Goal: Information Seeking & Learning: Understand process/instructions

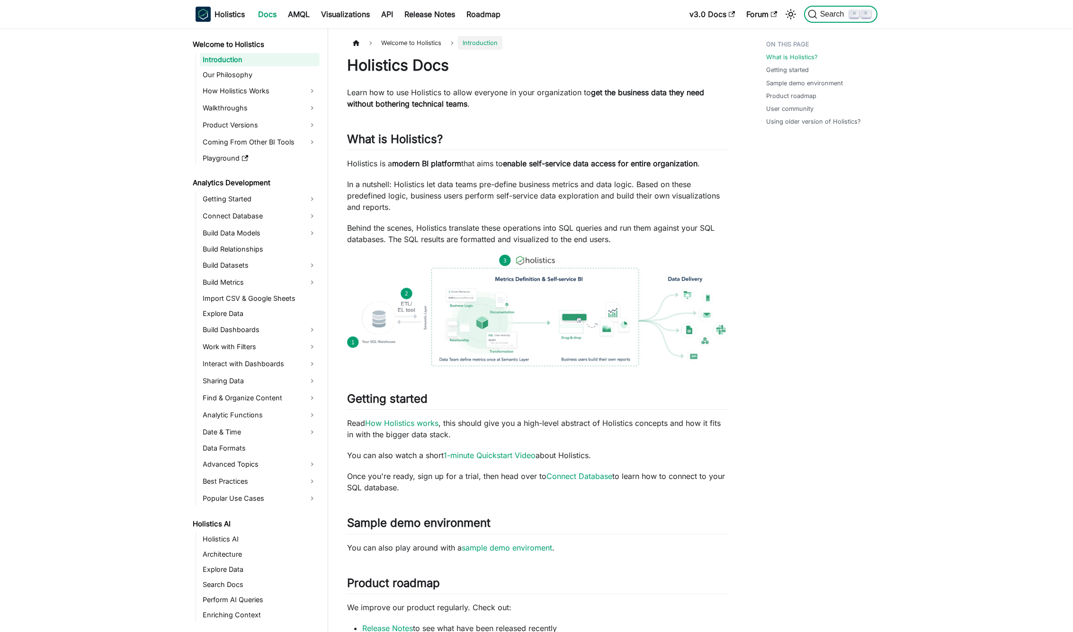
click at [831, 19] on button "Search ⌘ K" at bounding box center [840, 14] width 73 height 17
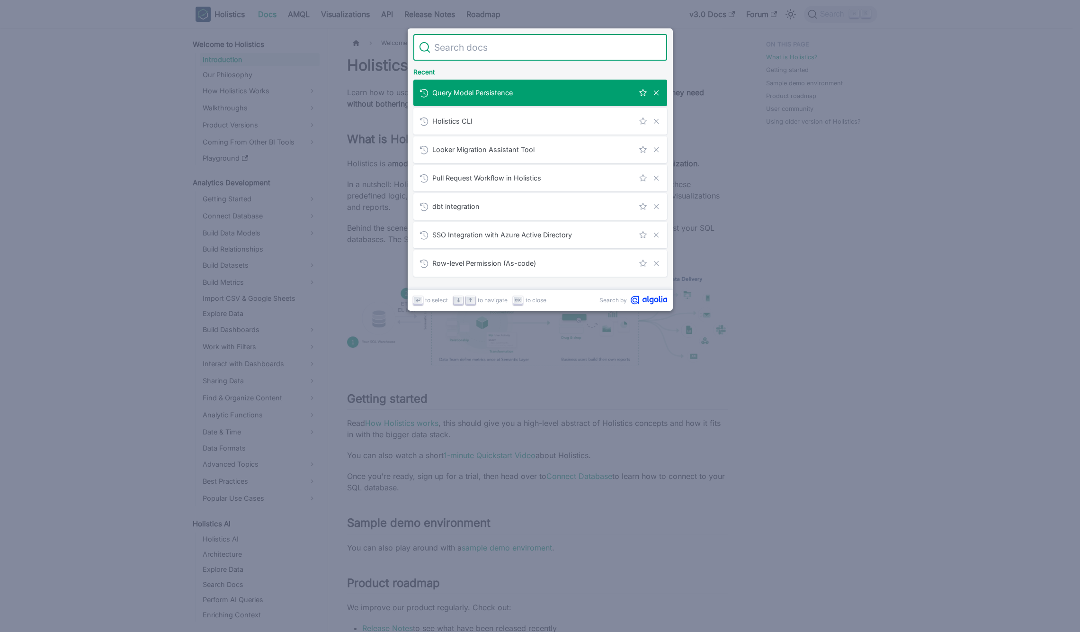
click at [560, 91] on span "Query Model Persistence" at bounding box center [533, 92] width 202 height 9
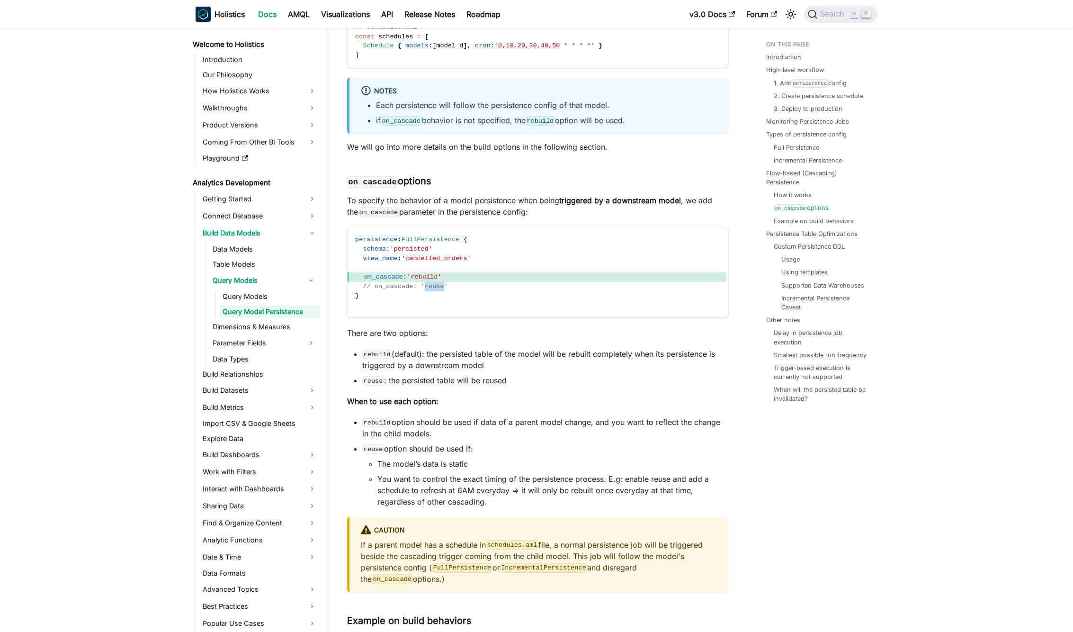
scroll to position [3986, 0]
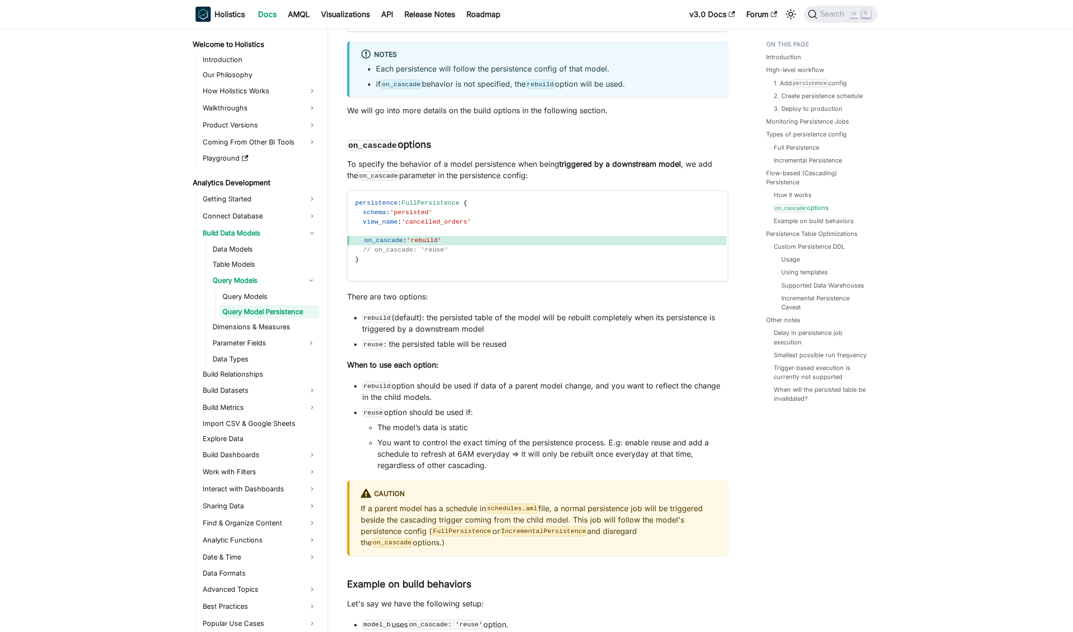
click at [763, 415] on div "Introduction High-level workflow 1. Add persistence config 2. Create persistenc…" at bounding box center [817, 25] width 140 height 7950
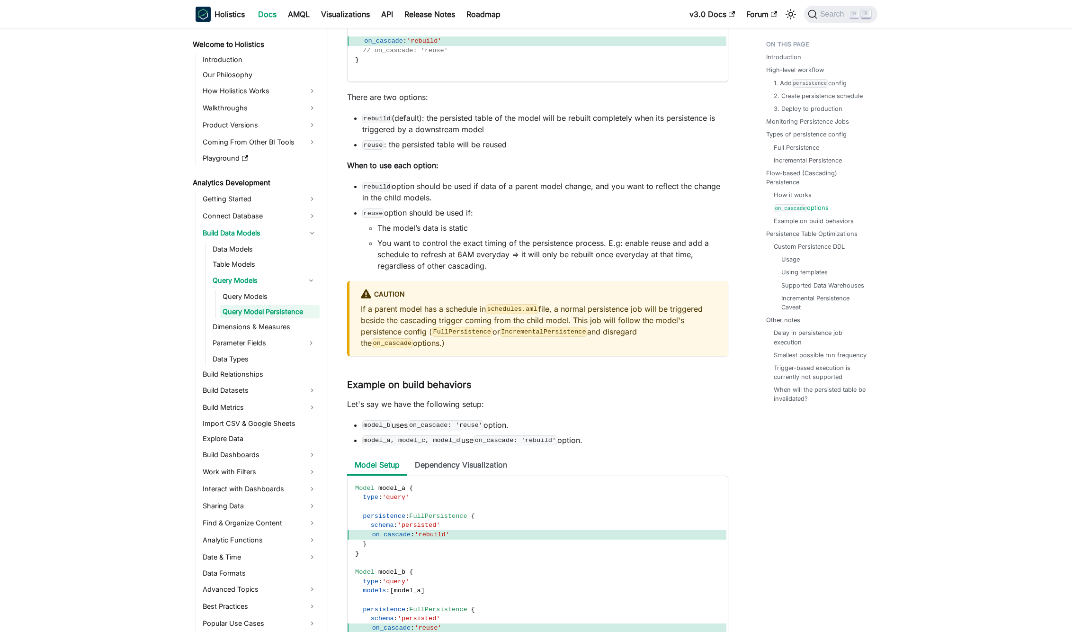
scroll to position [4187, 0]
drag, startPoint x: 376, startPoint y: 249, endPoint x: 610, endPoint y: 265, distance: 234.9
click at [599, 254] on ul "The model’s data is static You want to control the exact timing of the persiste…" at bounding box center [545, 244] width 366 height 49
click at [610, 265] on li "You want to control the exact timing of the persistence process. E.g: enable re…" at bounding box center [552, 252] width 351 height 34
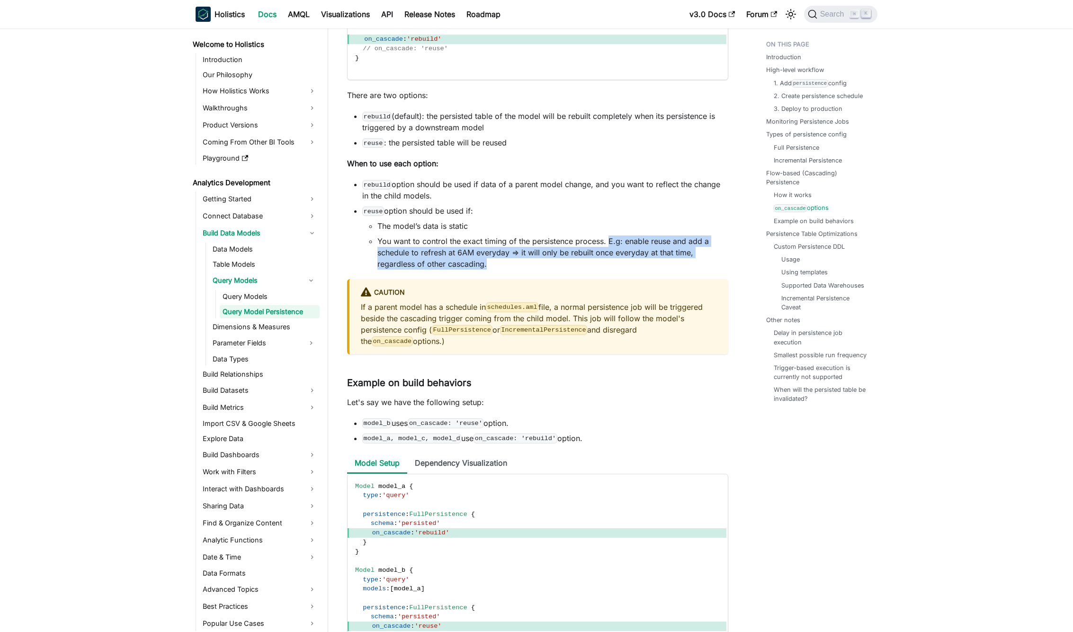
drag, startPoint x: 607, startPoint y: 254, endPoint x: 502, endPoint y: 274, distance: 107.0
click at [502, 269] on li "You want to control the exact timing of the persistence process. E.g: enable re…" at bounding box center [552, 252] width 351 height 34
click at [566, 269] on li "You want to control the exact timing of the persistence process. E.g: enable re…" at bounding box center [552, 252] width 351 height 34
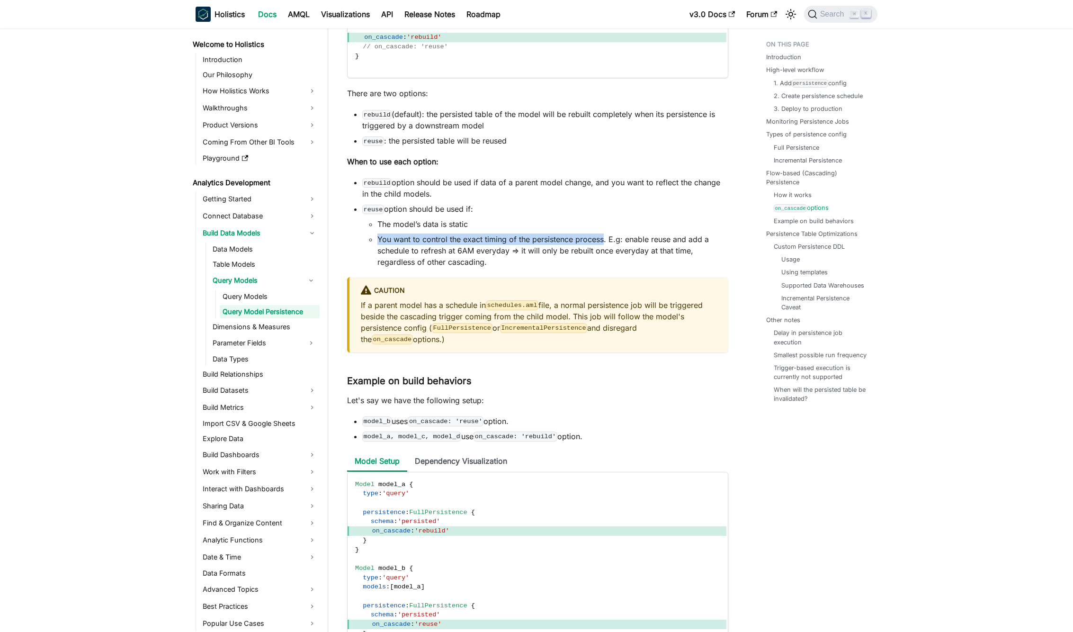
drag, startPoint x: 380, startPoint y: 251, endPoint x: 602, endPoint y: 249, distance: 221.6
click at [602, 249] on li "You want to control the exact timing of the persistence process. E.g: enable re…" at bounding box center [552, 250] width 351 height 34
drag, startPoint x: 520, startPoint y: 261, endPoint x: 670, endPoint y: 275, distance: 150.8
click at [689, 266] on li "You want to control the exact timing of the persistence process. E.g: enable re…" at bounding box center [552, 250] width 351 height 34
drag, startPoint x: 359, startPoint y: 193, endPoint x: 450, endPoint y: 194, distance: 90.4
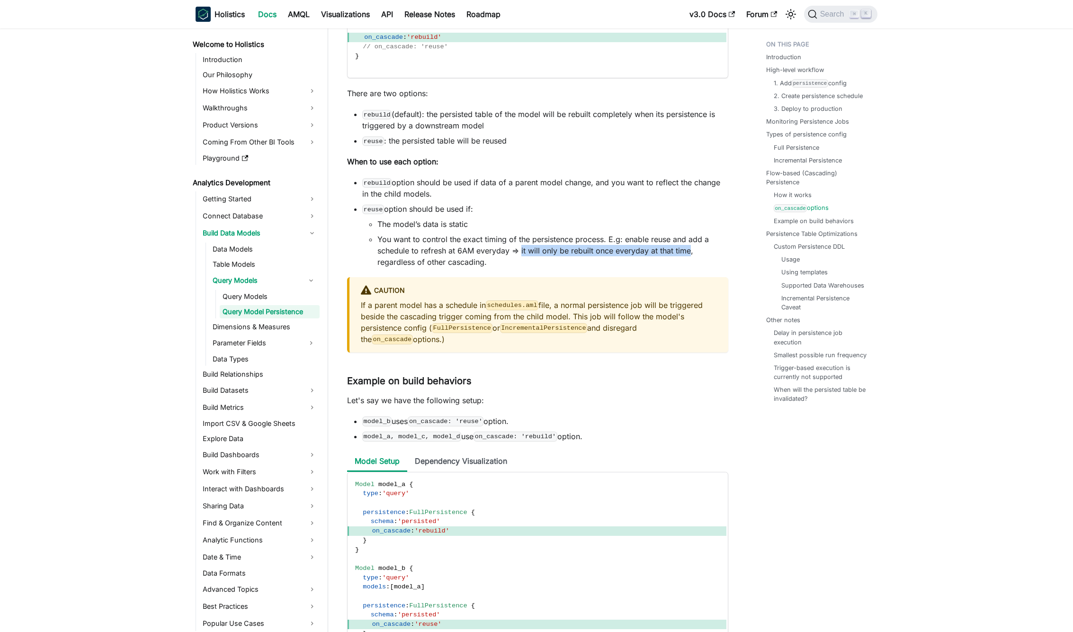
click at [492, 204] on ul "rebuild option should be used if data of a parent model change, and you want to…" at bounding box center [537, 222] width 381 height 91
click at [439, 189] on li "rebuild option should be used if data of a parent model change, and you want to…" at bounding box center [545, 188] width 366 height 23
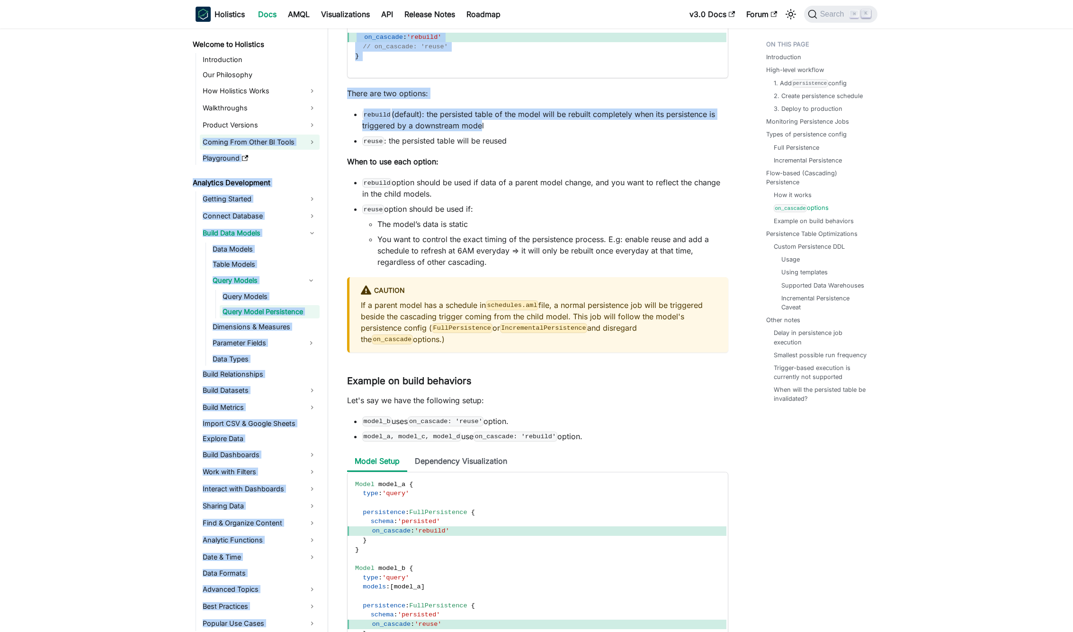
drag, startPoint x: 475, startPoint y: 134, endPoint x: 312, endPoint y: 134, distance: 163.8
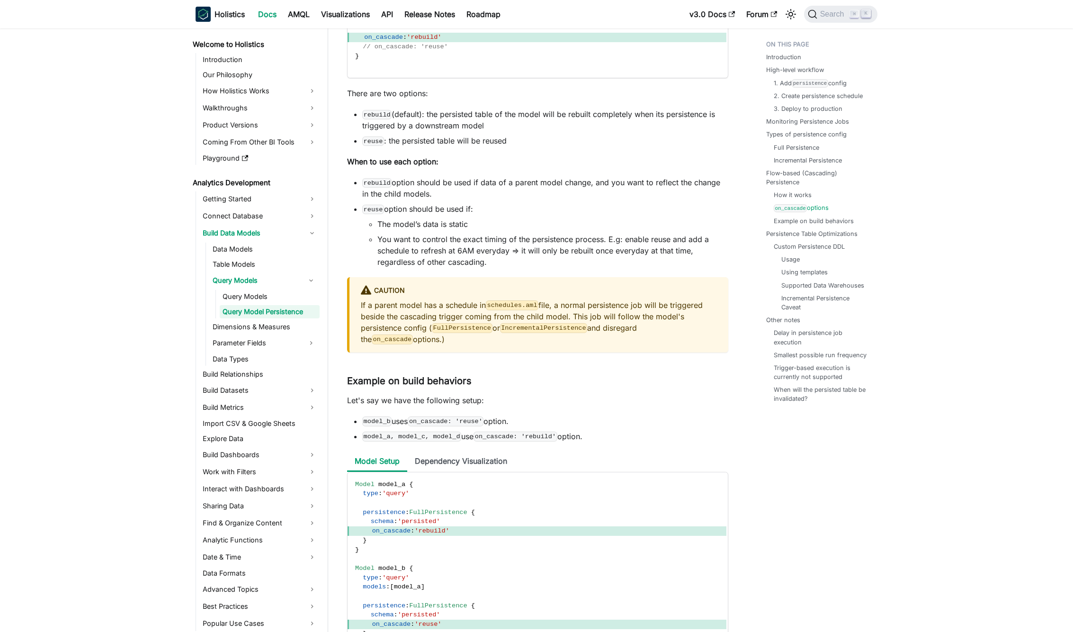
drag, startPoint x: 394, startPoint y: 147, endPoint x: 387, endPoint y: 203, distance: 56.3
click at [394, 146] on li "reuse : the persisted table will be reused" at bounding box center [545, 140] width 366 height 11
drag, startPoint x: 378, startPoint y: 232, endPoint x: 502, endPoint y: 242, distance: 124.0
click at [502, 242] on ul "The model’s data is static You want to control the exact timing of the persiste…" at bounding box center [545, 242] width 366 height 49
click at [494, 246] on li "You want to control the exact timing of the persistence process. E.g: enable re…" at bounding box center [552, 250] width 351 height 34
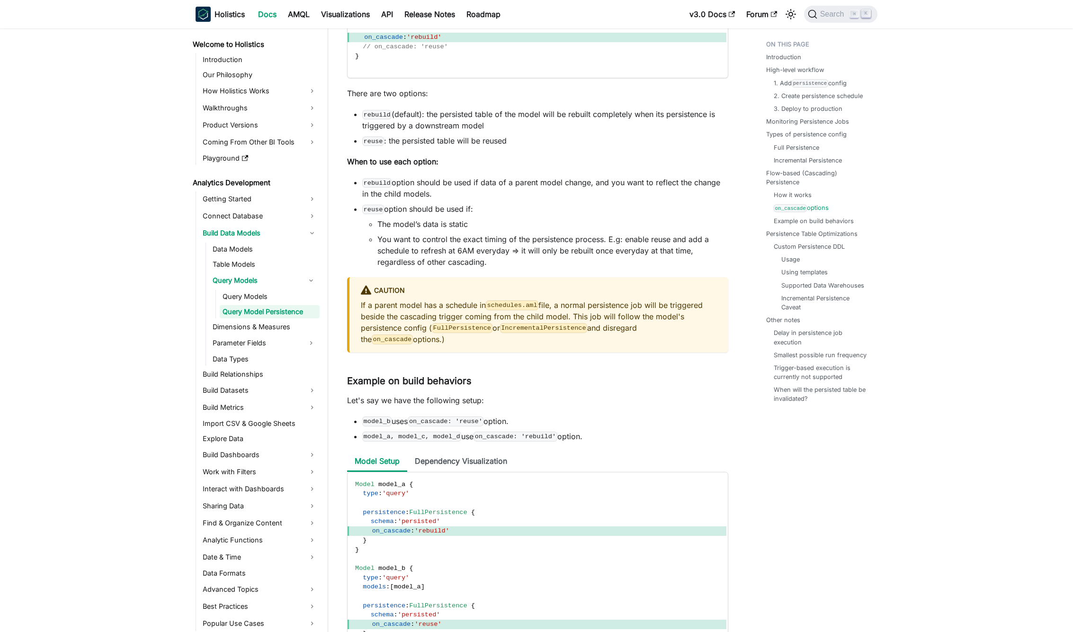
drag, startPoint x: 365, startPoint y: 225, endPoint x: 472, endPoint y: 224, distance: 107.5
click at [485, 222] on li "reuse option should be used if: The model’s data is static You want to control …" at bounding box center [545, 235] width 366 height 64
drag, startPoint x: 405, startPoint y: 235, endPoint x: 497, endPoint y: 240, distance: 92.0
click at [497, 230] on li "The model’s data is static" at bounding box center [552, 223] width 351 height 11
click at [499, 230] on li "The model’s data is static" at bounding box center [552, 223] width 351 height 11
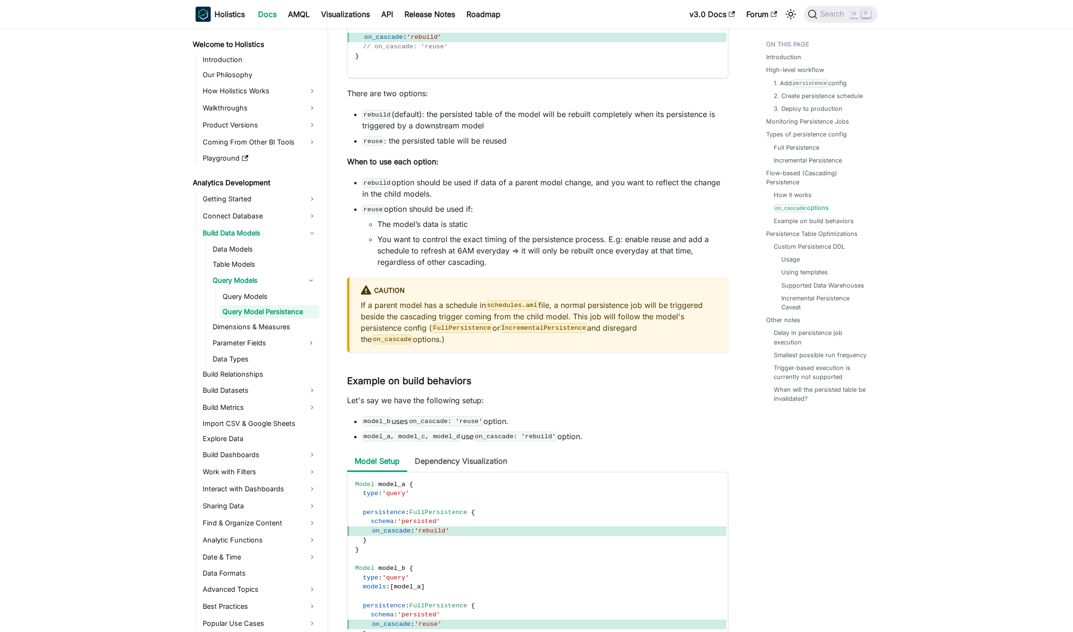
drag, startPoint x: 427, startPoint y: 126, endPoint x: 545, endPoint y: 138, distance: 119.0
click at [439, 127] on li "rebuild (default): the persisted table of the model will be rebuilt completely …" at bounding box center [545, 119] width 366 height 23
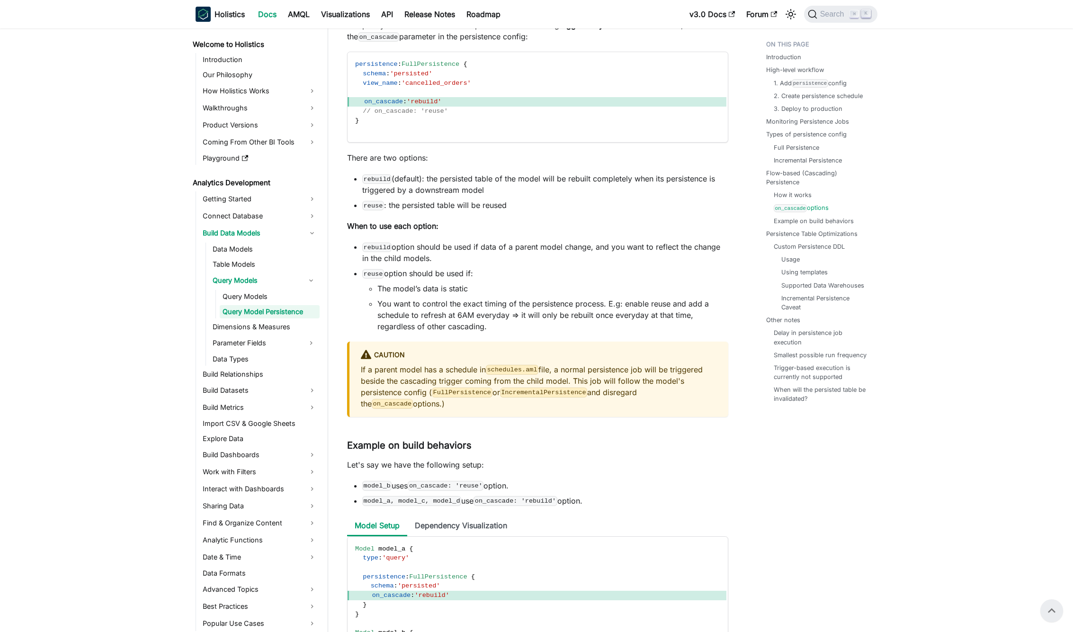
drag, startPoint x: 564, startPoint y: 206, endPoint x: 576, endPoint y: 218, distance: 16.4
click at [566, 207] on ul "rebuild (default): the persisted table of the model will be rebuilt completely …" at bounding box center [537, 192] width 381 height 38
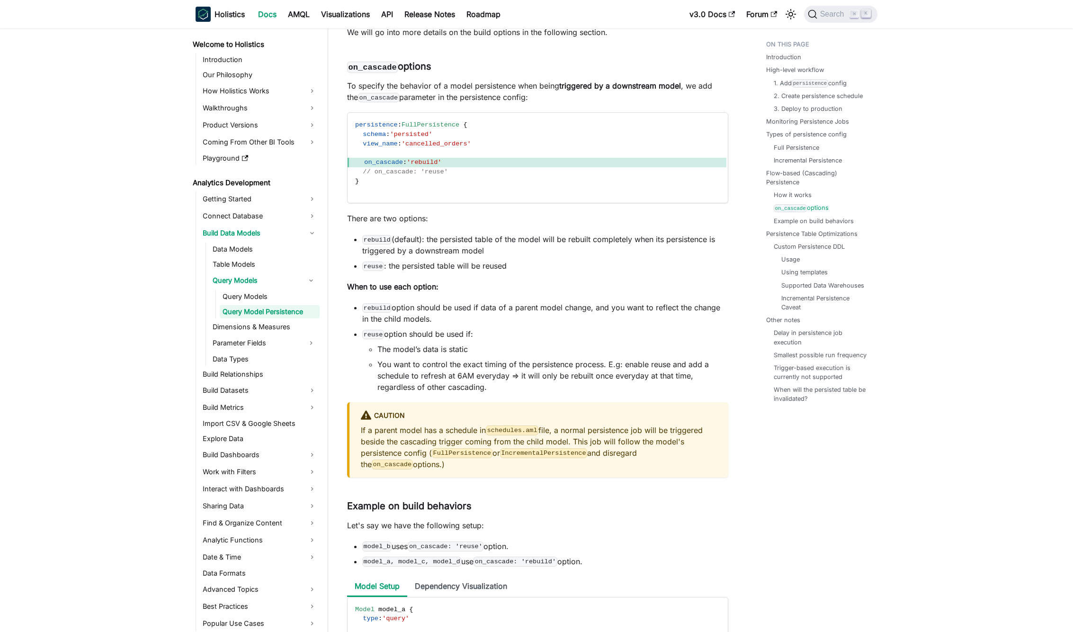
scroll to position [4076, 0]
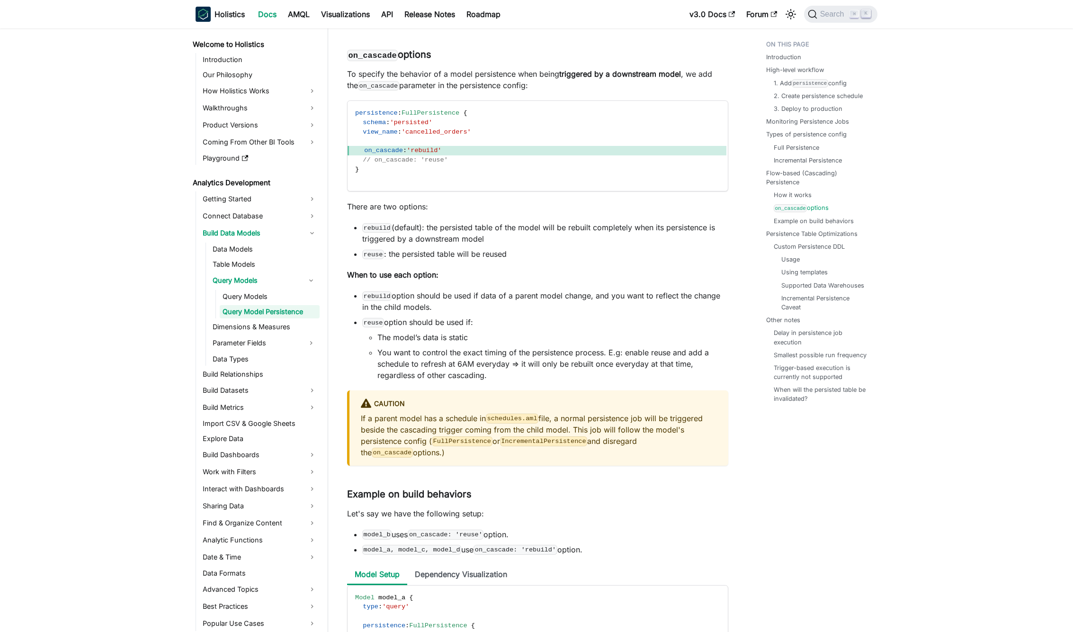
click at [675, 240] on li "rebuild (default): the persisted table of the model will be rebuilt completely …" at bounding box center [545, 233] width 366 height 23
drag, startPoint x: 400, startPoint y: 250, endPoint x: 502, endPoint y: 251, distance: 102.3
click at [502, 251] on ul "rebuild (default): the persisted table of the model will be rebuilt completely …" at bounding box center [537, 241] width 381 height 38
click at [502, 244] on li "rebuild (default): the persisted table of the model will be rebuilt completely …" at bounding box center [545, 233] width 366 height 23
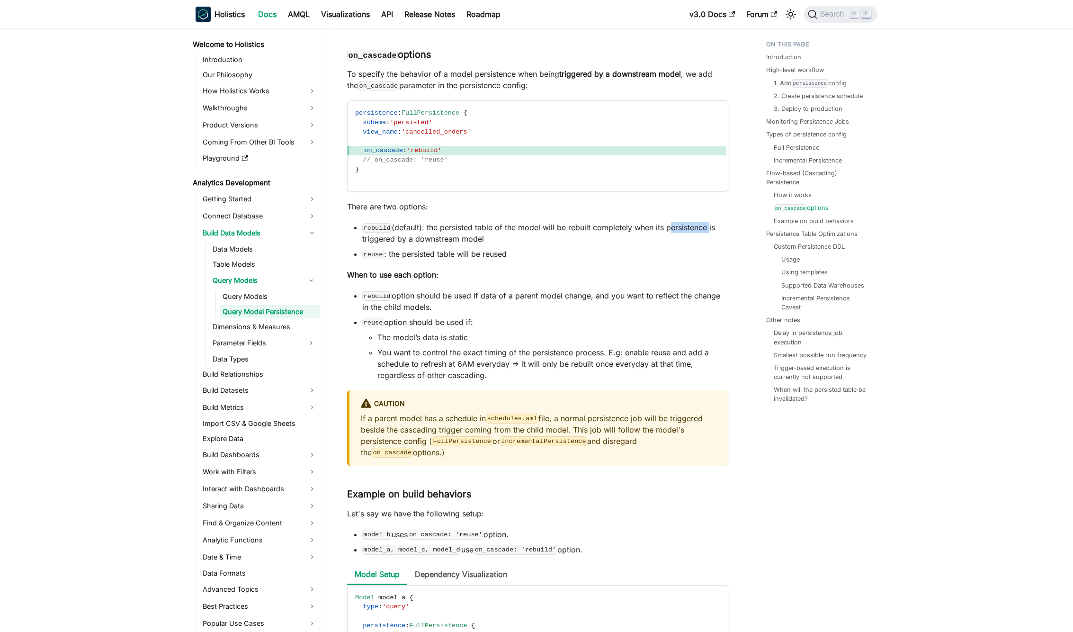
drag, startPoint x: 358, startPoint y: 239, endPoint x: 467, endPoint y: 244, distance: 109.0
click at [491, 248] on ul "rebuild (default): the persisted table of the model will be rebuilt completely …" at bounding box center [537, 241] width 381 height 38
drag, startPoint x: 466, startPoint y: 244, endPoint x: 454, endPoint y: 243, distance: 11.9
click at [465, 244] on li "rebuild (default): the persisted table of the model will be rebuilt completely …" at bounding box center [545, 233] width 366 height 23
drag, startPoint x: 423, startPoint y: 238, endPoint x: 634, endPoint y: 241, distance: 210.7
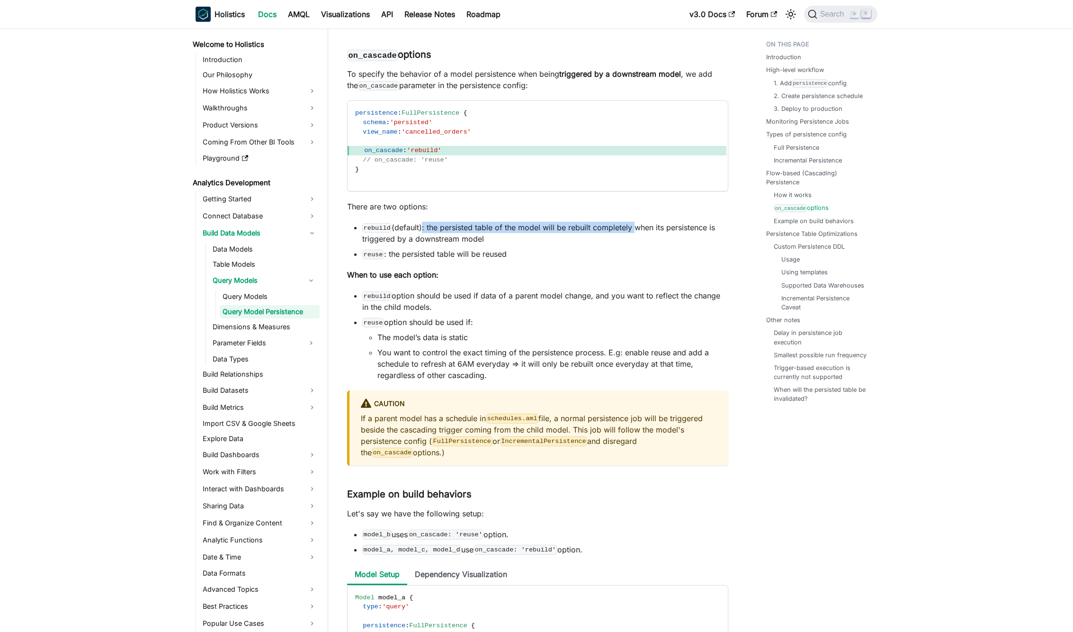
click at [634, 241] on li "rebuild (default): the persisted table of the model will be rebuilt completely …" at bounding box center [545, 233] width 366 height 23
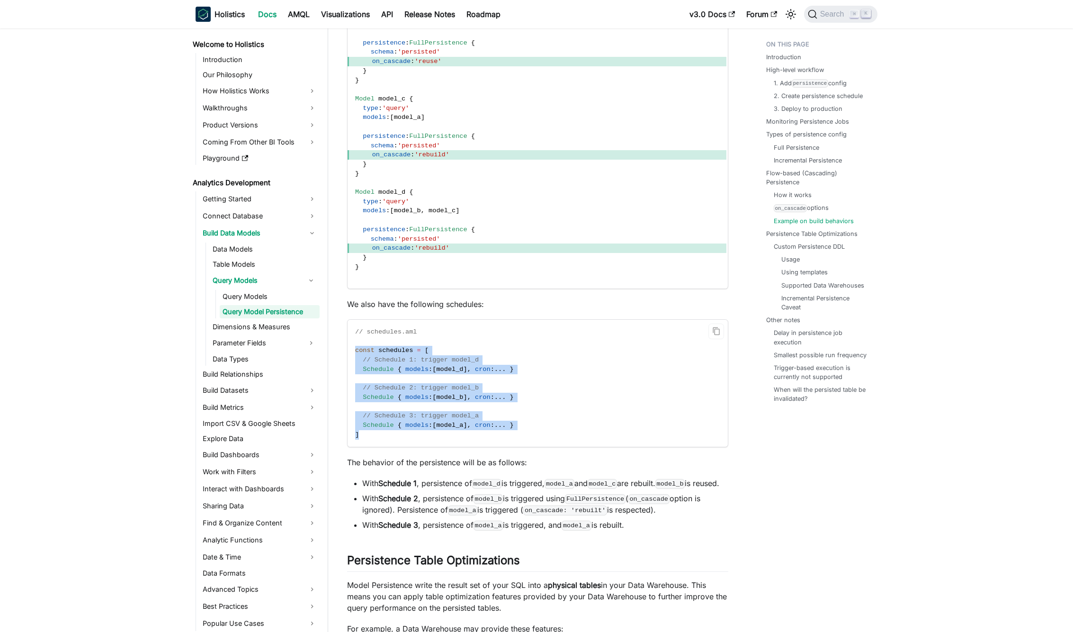
drag, startPoint x: 352, startPoint y: 364, endPoint x: 443, endPoint y: 452, distance: 126.6
click at [443, 447] on code "// schedules.aml const schedules = [ // Schedule 1: trigger model_d Schedule { …" at bounding box center [537, 383] width 379 height 127
copy code "const schedules = [ // Schedule 1: trigger model_d Schedule { models : [ model_…"
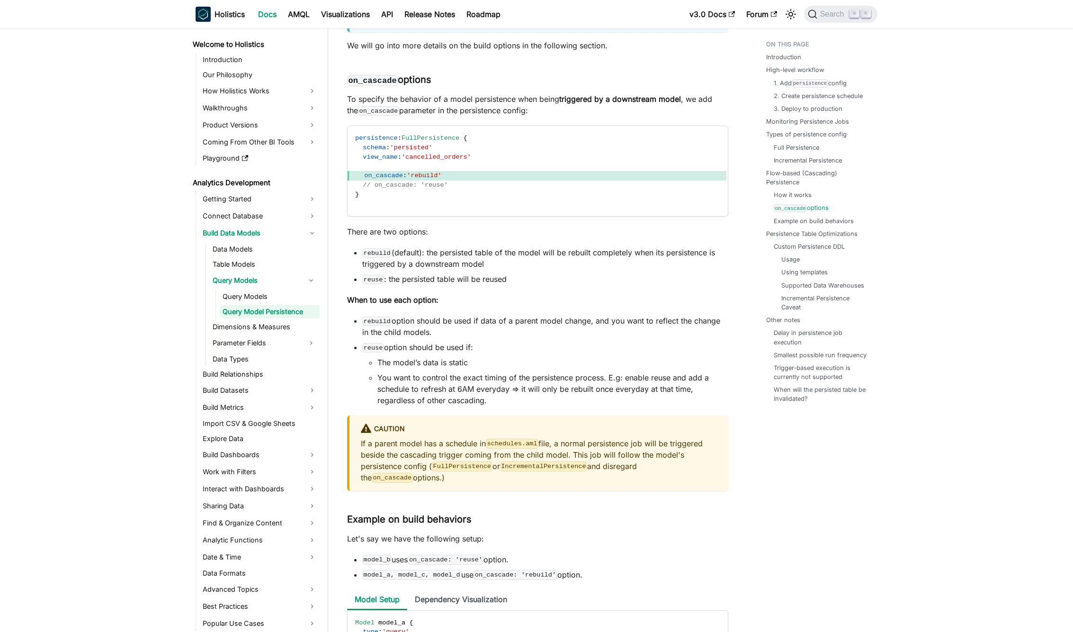
scroll to position [4231, 0]
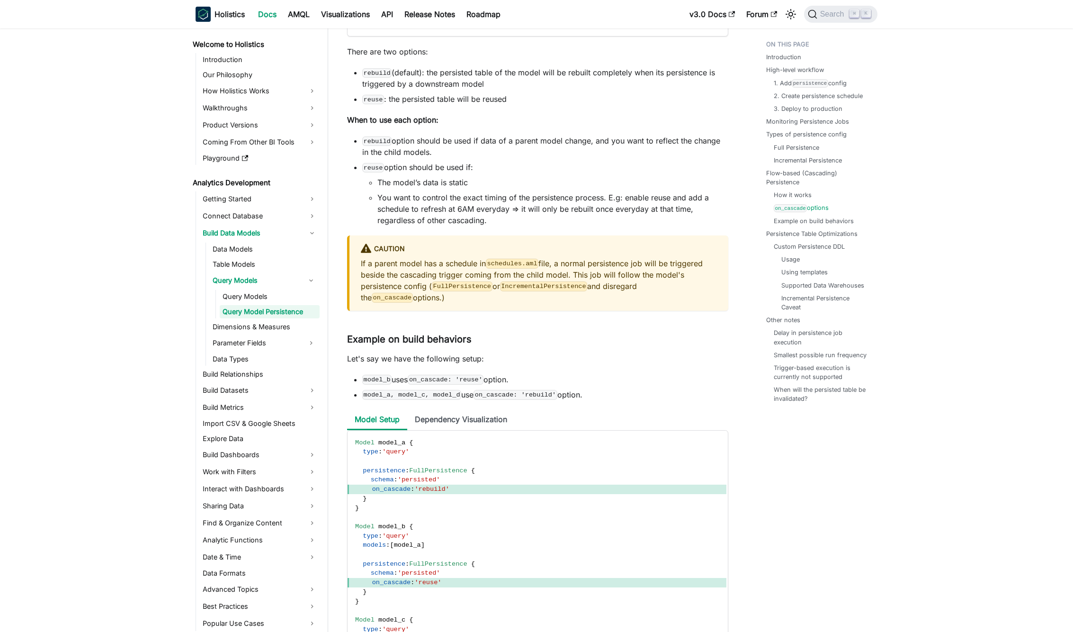
click at [380, 211] on li "You want to control the exact timing of the persistence process. E.g: enable re…" at bounding box center [552, 209] width 351 height 34
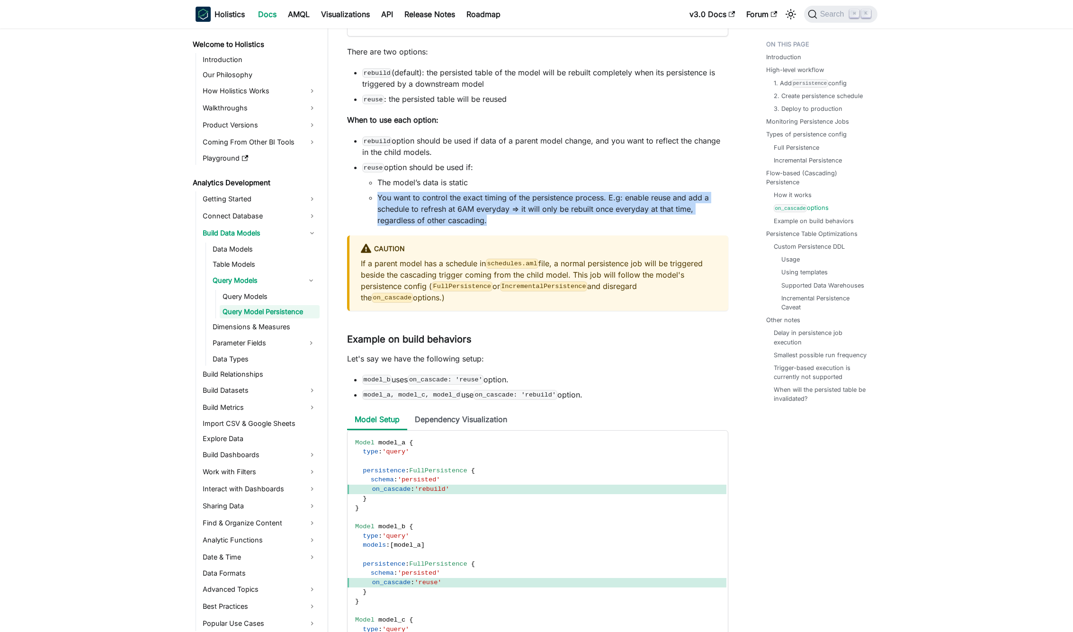
drag, startPoint x: 375, startPoint y: 211, endPoint x: 505, endPoint y: 234, distance: 131.3
click at [505, 226] on ul "The model’s data is static You want to control the exact timing of the persiste…" at bounding box center [545, 201] width 366 height 49
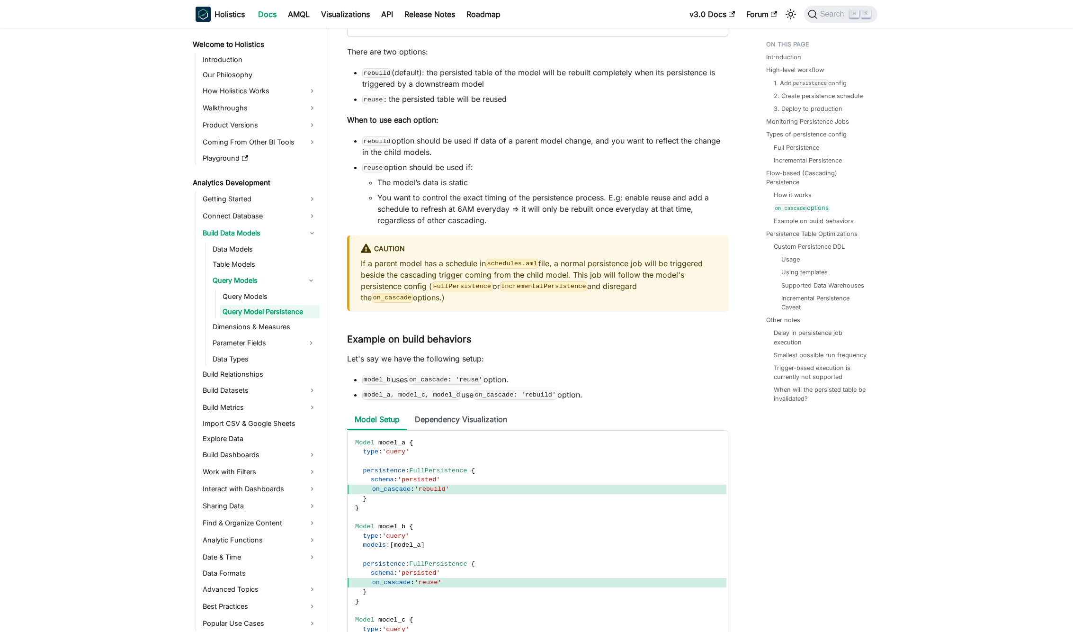
click at [505, 226] on li "You want to control the exact timing of the persistence process. E.g: enable re…" at bounding box center [552, 209] width 351 height 34
drag, startPoint x: 521, startPoint y: 220, endPoint x: 523, endPoint y: 231, distance: 10.6
click at [523, 226] on li "You want to control the exact timing of the persistence process. E.g: enable re…" at bounding box center [552, 209] width 351 height 34
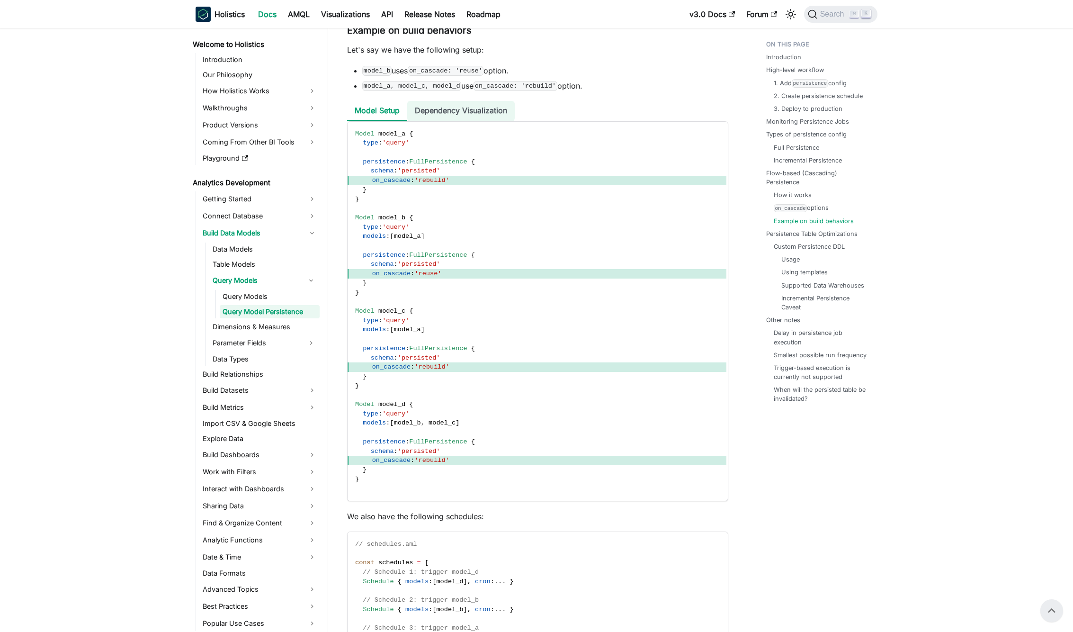
click at [452, 121] on li "Dependency Visualization" at bounding box center [460, 111] width 107 height 20
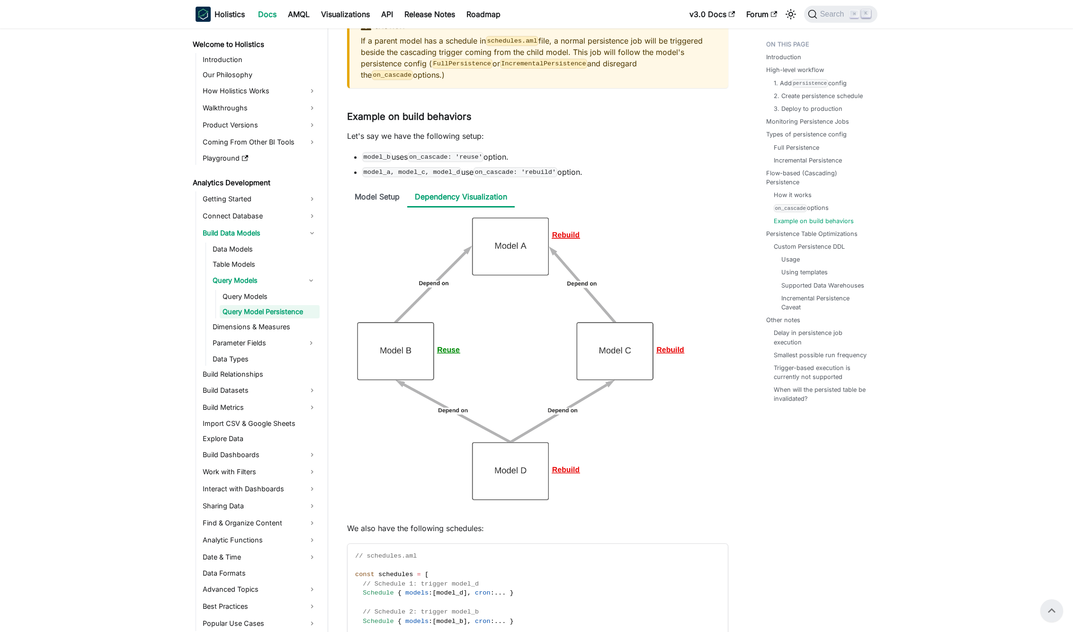
scroll to position [4453, 0]
click at [377, 162] on code "model_b" at bounding box center [376, 156] width 29 height 9
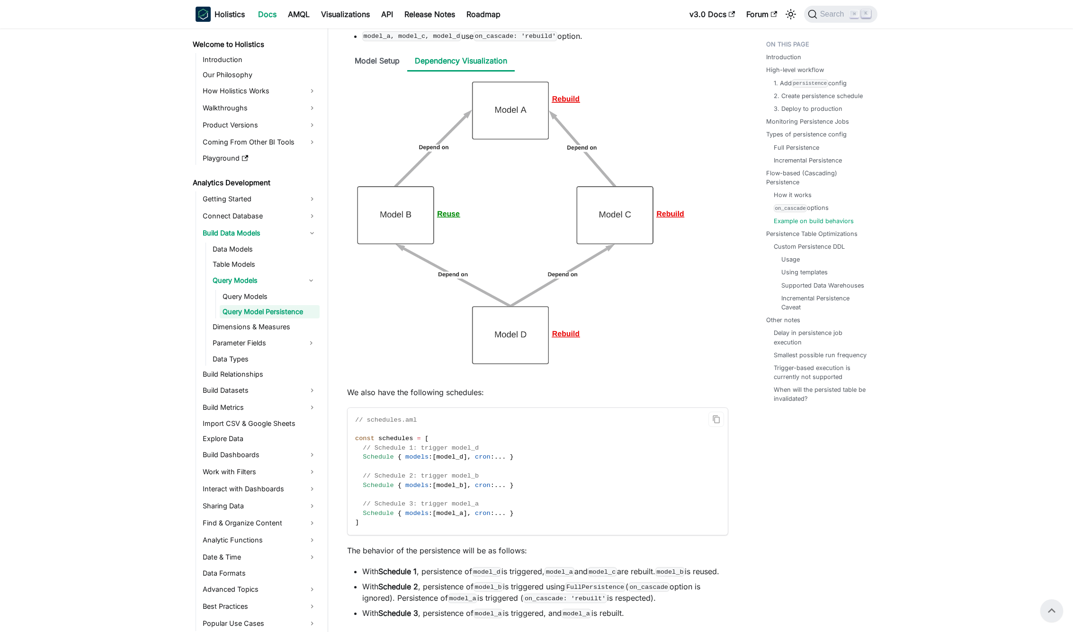
scroll to position [4584, 0]
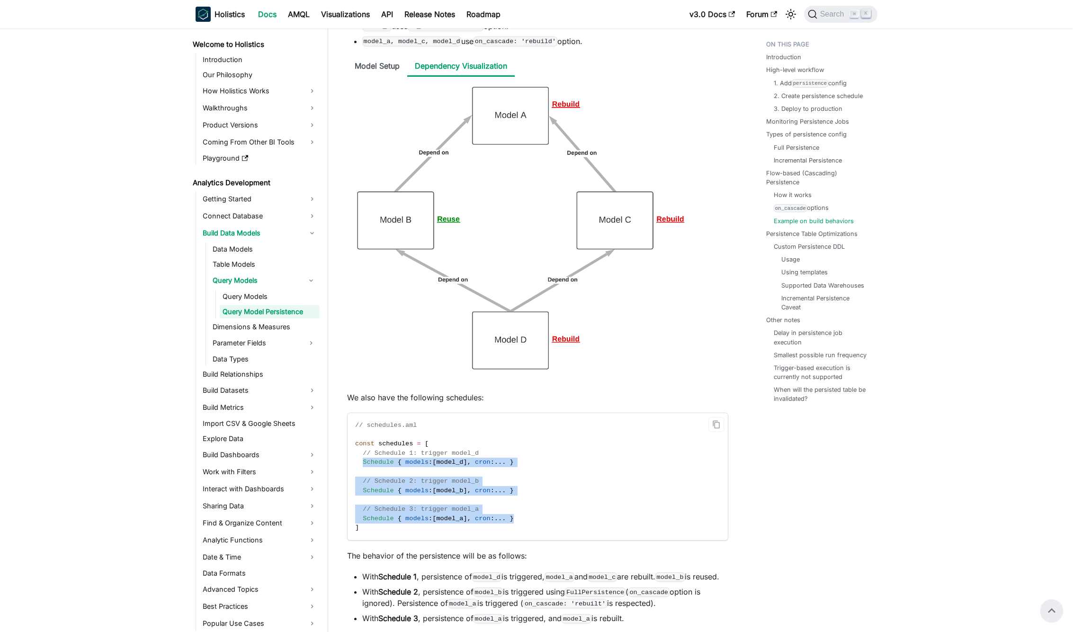
drag, startPoint x: 364, startPoint y: 474, endPoint x: 550, endPoint y: 532, distance: 194.3
click at [550, 532] on code "// schedules.aml const schedules = [ // Schedule 1: trigger model_d Schedule { …" at bounding box center [537, 476] width 379 height 127
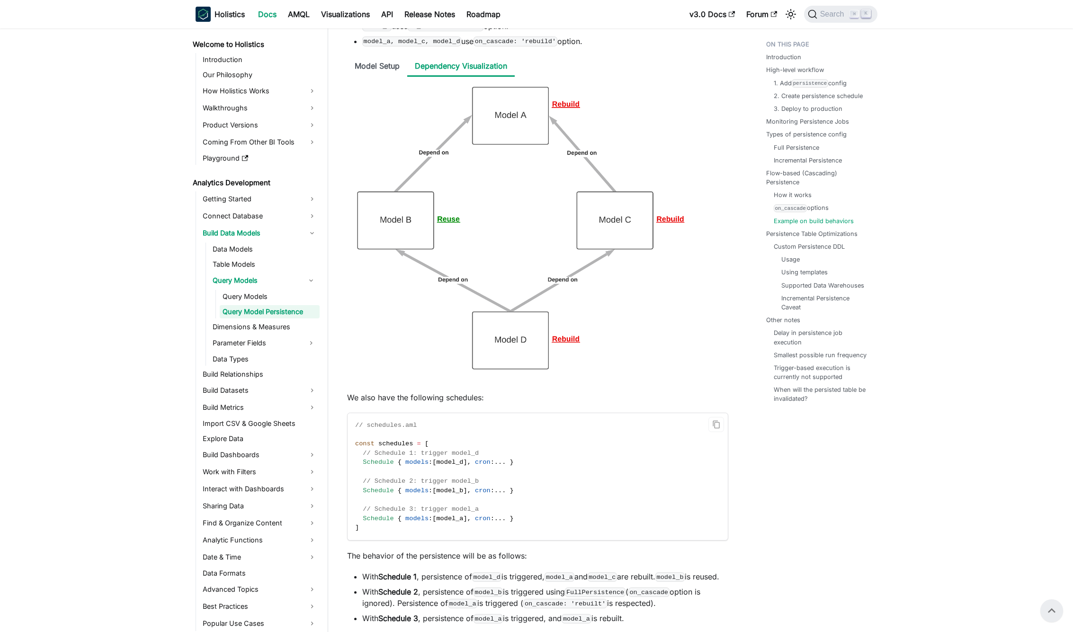
click at [385, 465] on span "Schedule" at bounding box center [378, 461] width 31 height 7
drag, startPoint x: 385, startPoint y: 488, endPoint x: 387, endPoint y: 500, distance: 13.0
click at [385, 490] on code "// schedules.aml const schedules = [ // Schedule 1: trigger model_d Schedule { …" at bounding box center [537, 476] width 379 height 127
click at [387, 494] on span "Schedule" at bounding box center [378, 490] width 31 height 7
click at [386, 522] on span "Schedule" at bounding box center [378, 518] width 31 height 7
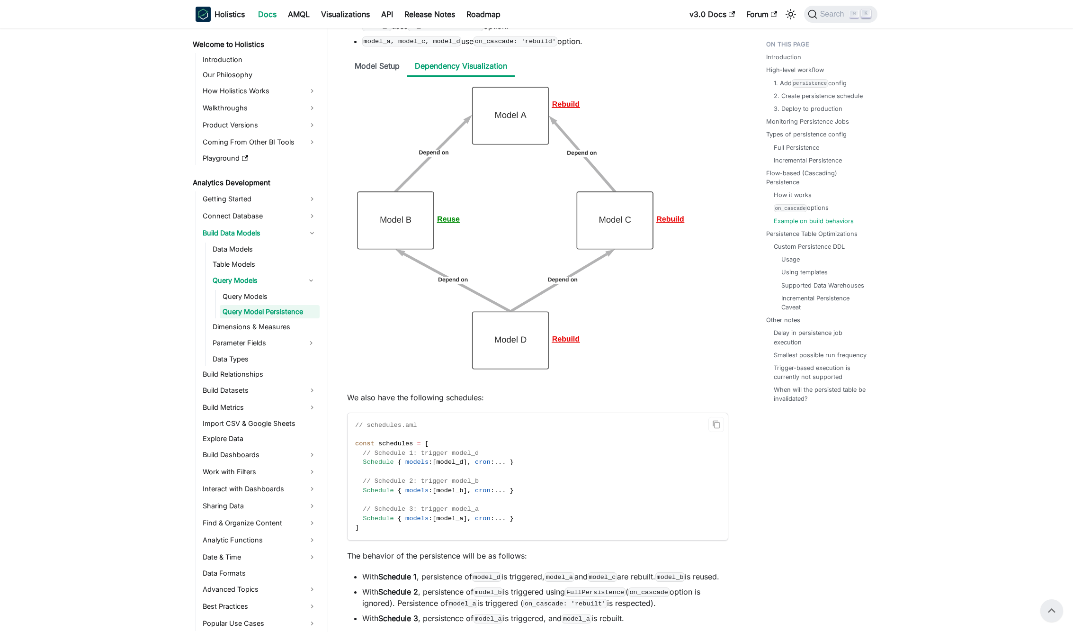
click at [459, 465] on span "model_d" at bounding box center [449, 461] width 27 height 7
click at [450, 494] on span "model_b" at bounding box center [449, 490] width 27 height 7
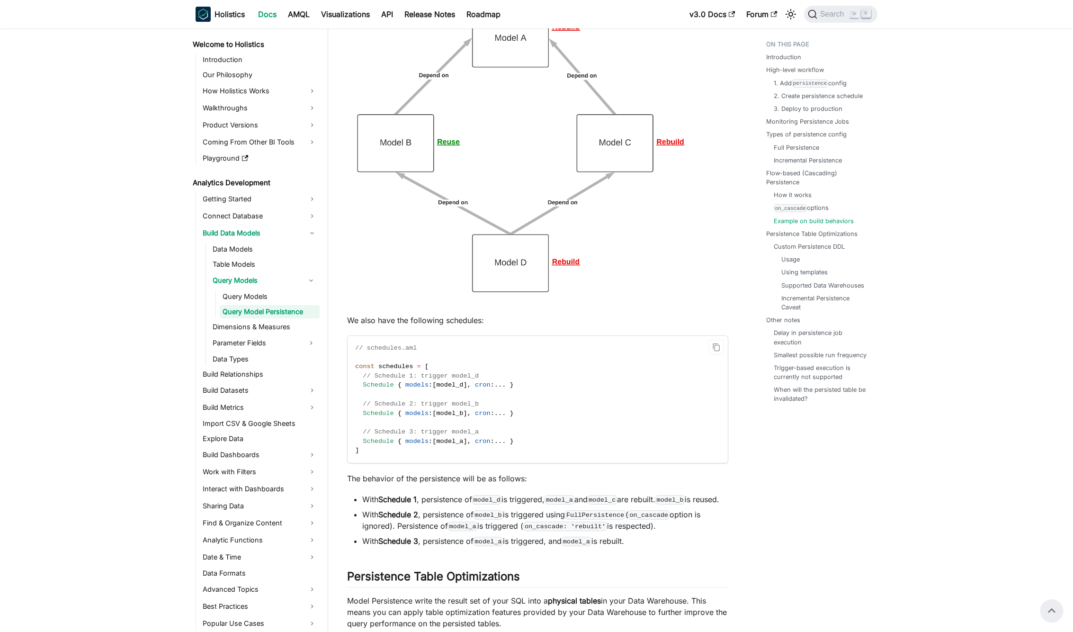
scroll to position [4655, 0]
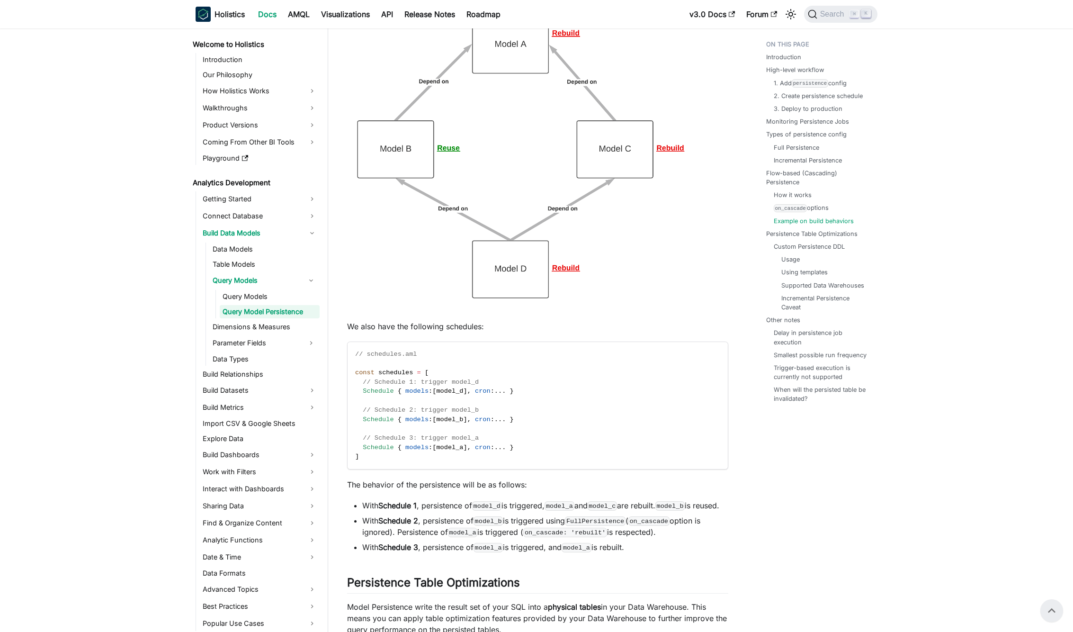
click at [499, 510] on code "model_d" at bounding box center [486, 505] width 29 height 9
click at [500, 510] on code "model_d" at bounding box center [486, 505] width 29 height 9
click at [457, 394] on span "model_d" at bounding box center [449, 390] width 27 height 7
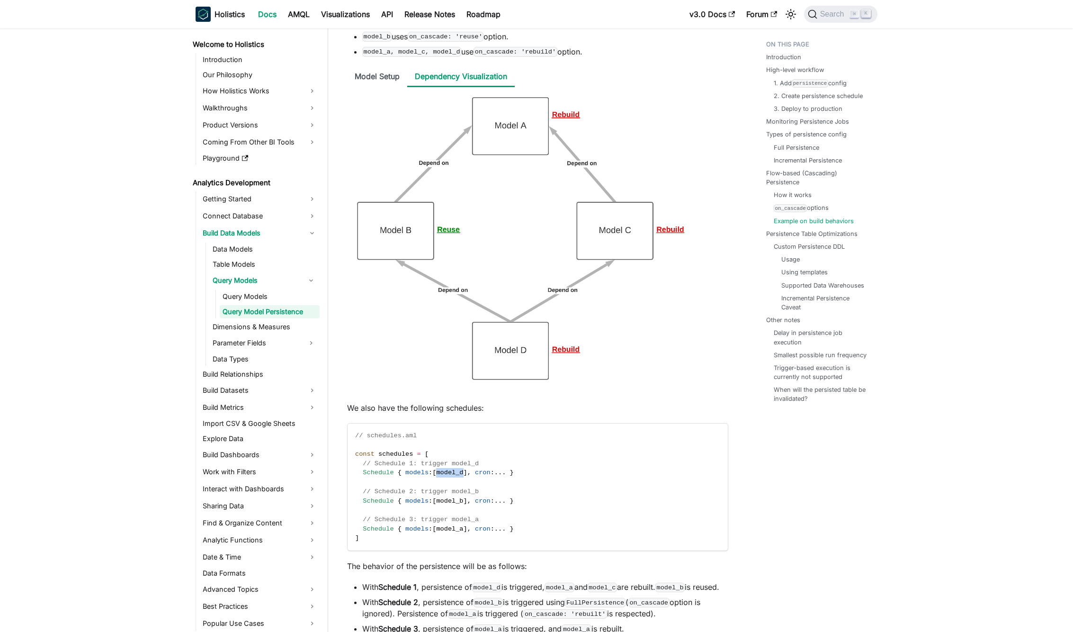
scroll to position [4662, 0]
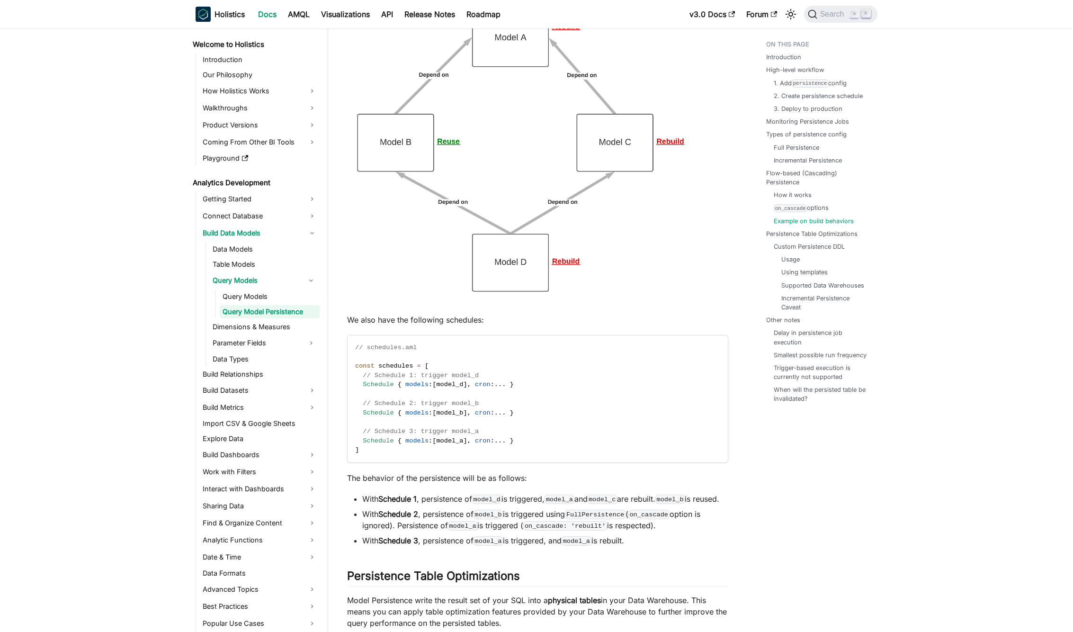
click at [574, 504] on code "model_a" at bounding box center [559, 498] width 29 height 9
drag, startPoint x: 576, startPoint y: 509, endPoint x: 582, endPoint y: 509, distance: 5.7
click at [574, 504] on code "model_a" at bounding box center [559, 498] width 29 height 9
click at [617, 504] on code "model_c" at bounding box center [602, 498] width 29 height 9
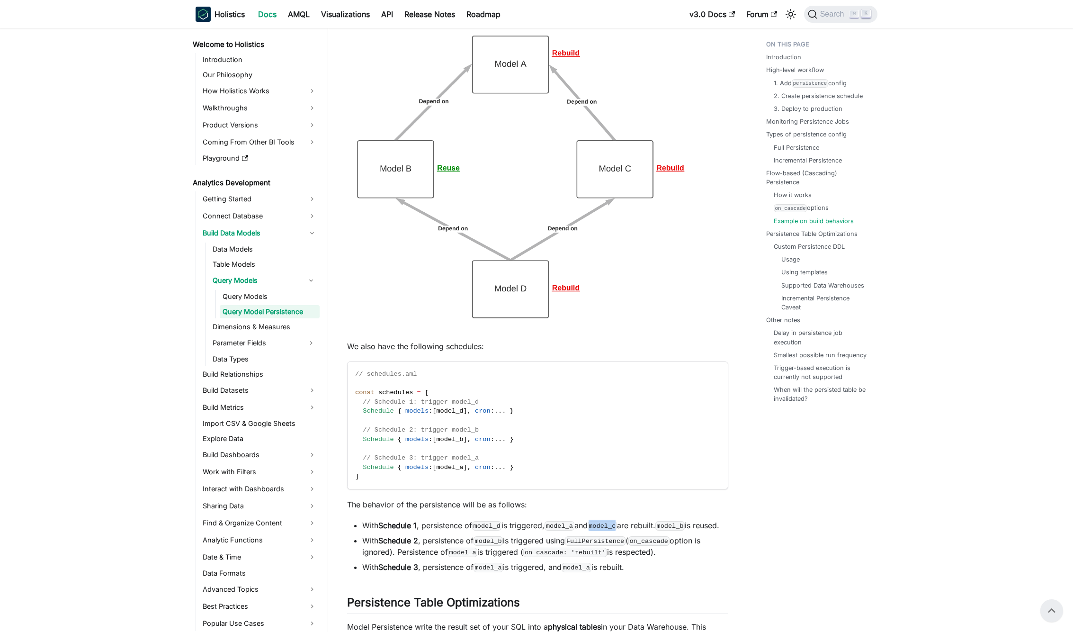
scroll to position [4634, 0]
click at [685, 531] on code "model_b" at bounding box center [669, 526] width 29 height 9
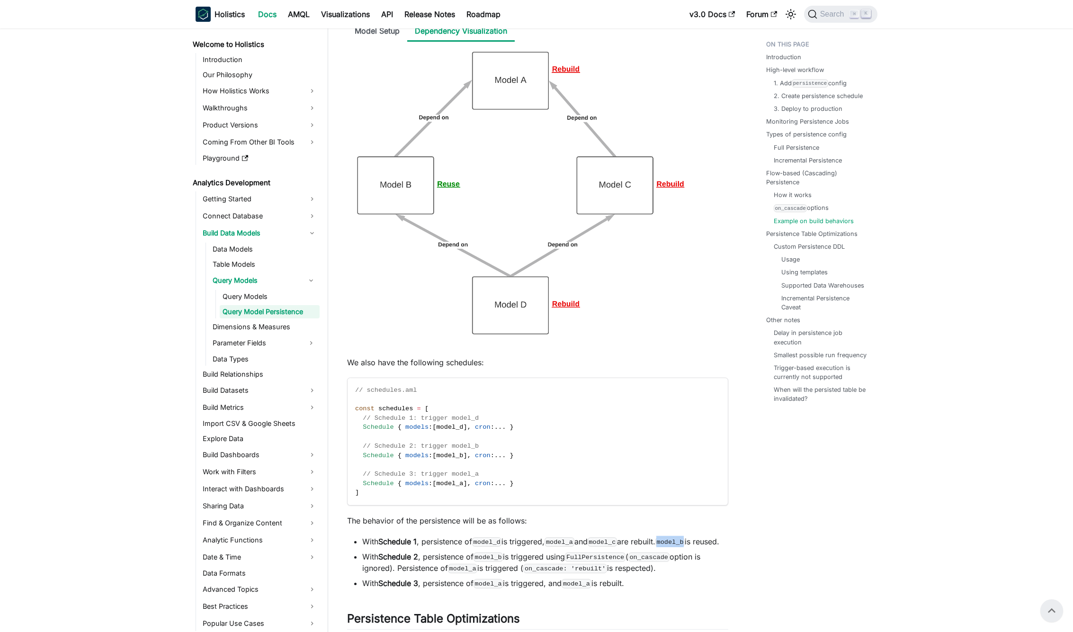
scroll to position [4617, 0]
drag, startPoint x: 362, startPoint y: 440, endPoint x: 527, endPoint y: 437, distance: 165.8
click at [527, 437] on code "// schedules.aml const schedules = [ // Schedule 1: trigger model_d Schedule { …" at bounding box center [537, 443] width 379 height 127
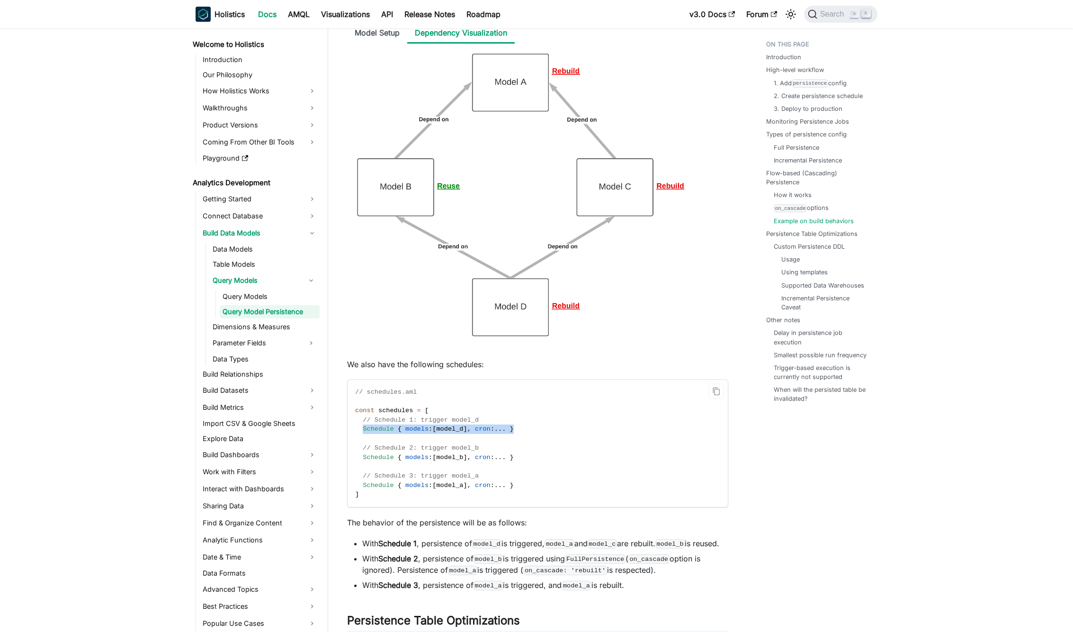
scroll to position [4689, 0]
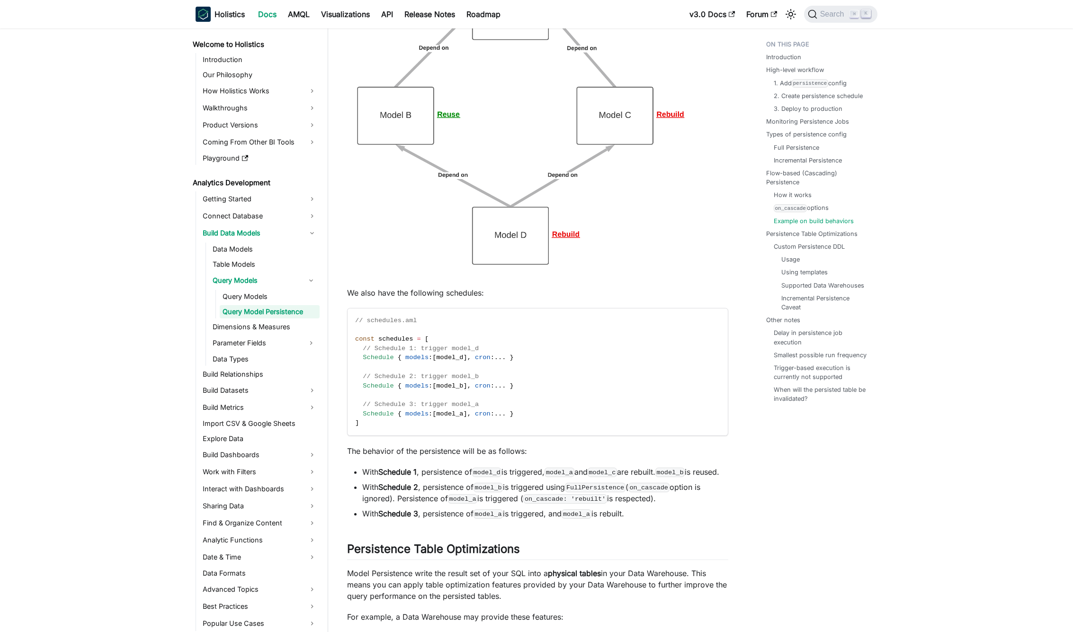
drag, startPoint x: 458, startPoint y: 405, endPoint x: 454, endPoint y: 397, distance: 8.7
click at [457, 403] on code "// schedules.aml const schedules = [ // Schedule 1: trigger model_d Schedule { …" at bounding box center [537, 371] width 379 height 127
click at [454, 389] on span "model_b" at bounding box center [449, 385] width 27 height 7
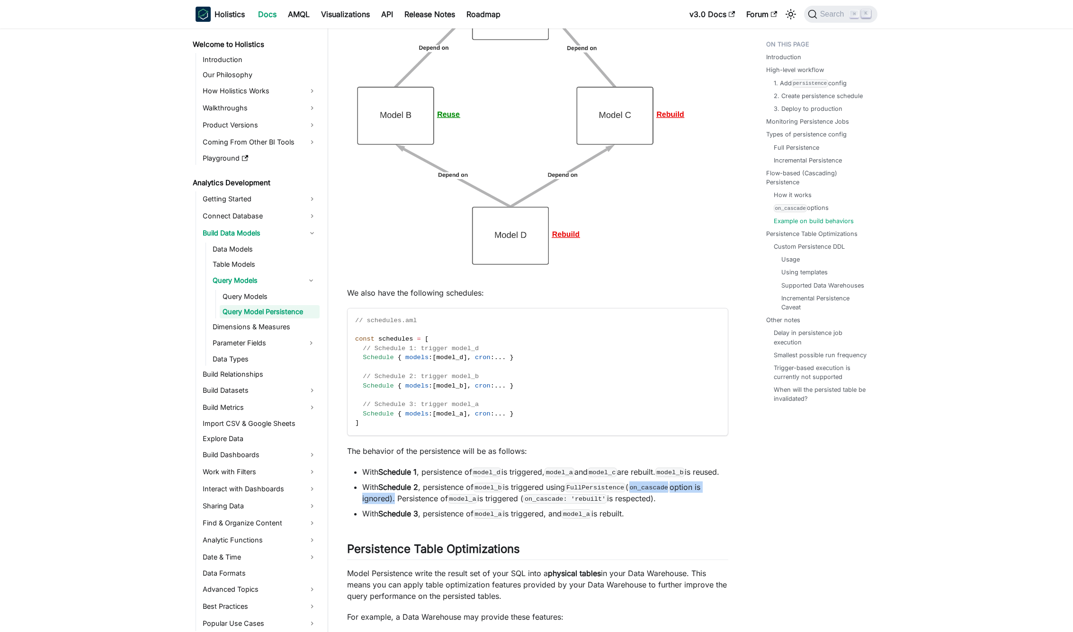
drag, startPoint x: 642, startPoint y: 510, endPoint x: 392, endPoint y: 521, distance: 250.2
click at [392, 504] on li "With Schedule 2 , persistence of model_b is triggered using FullPersistence ( o…" at bounding box center [545, 492] width 366 height 23
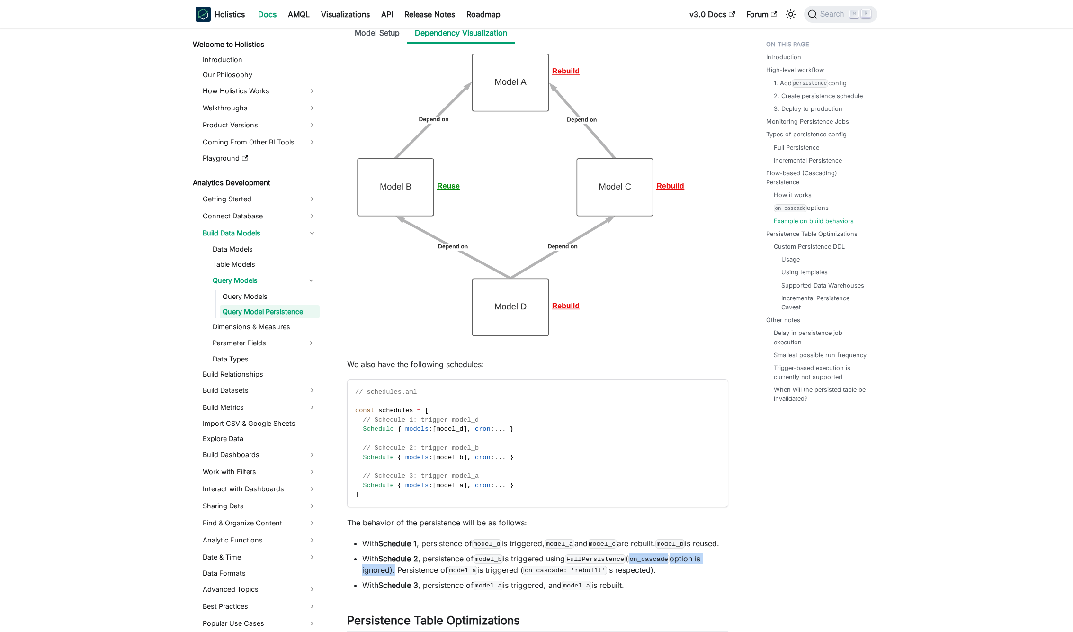
scroll to position [4624, 0]
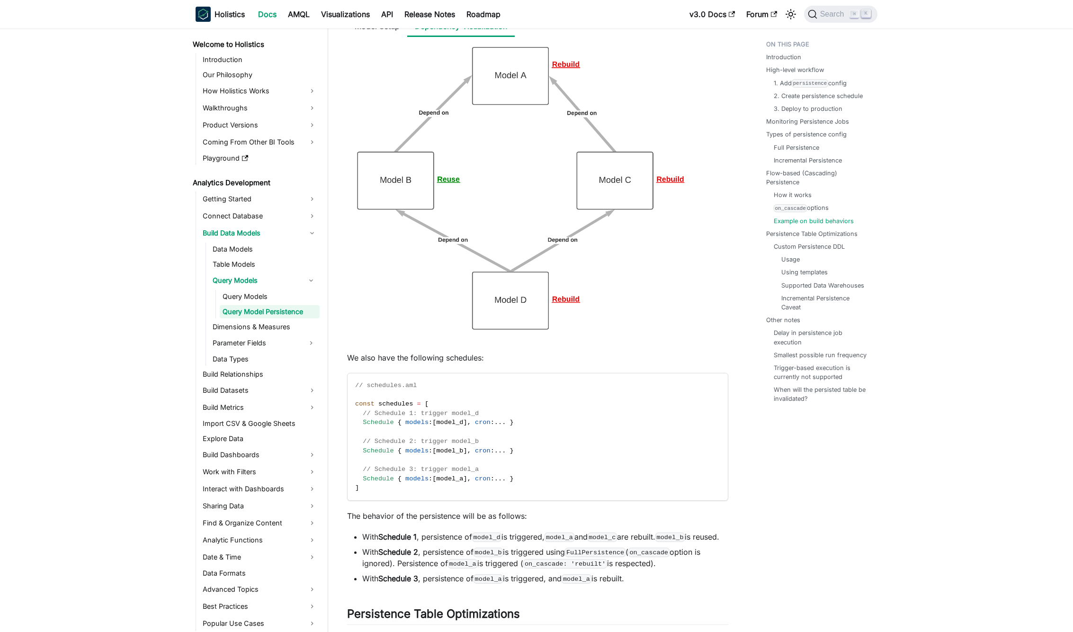
click at [589, 567] on ul "With Schedule 1 , persistence of model_d is triggered, model_a and model_c are …" at bounding box center [537, 557] width 381 height 53
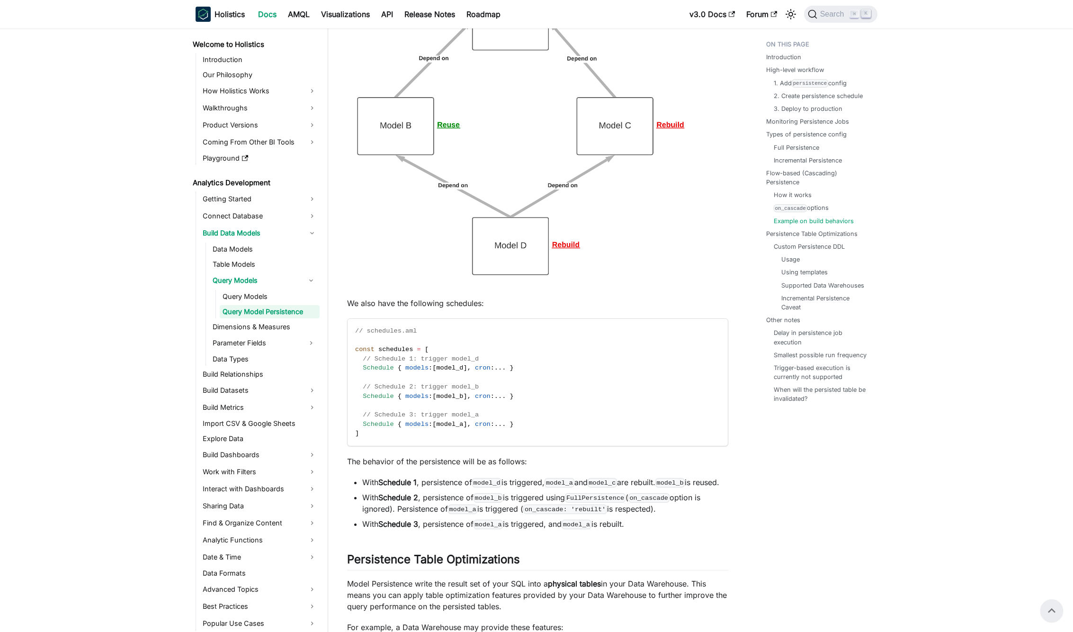
scroll to position [4671, 0]
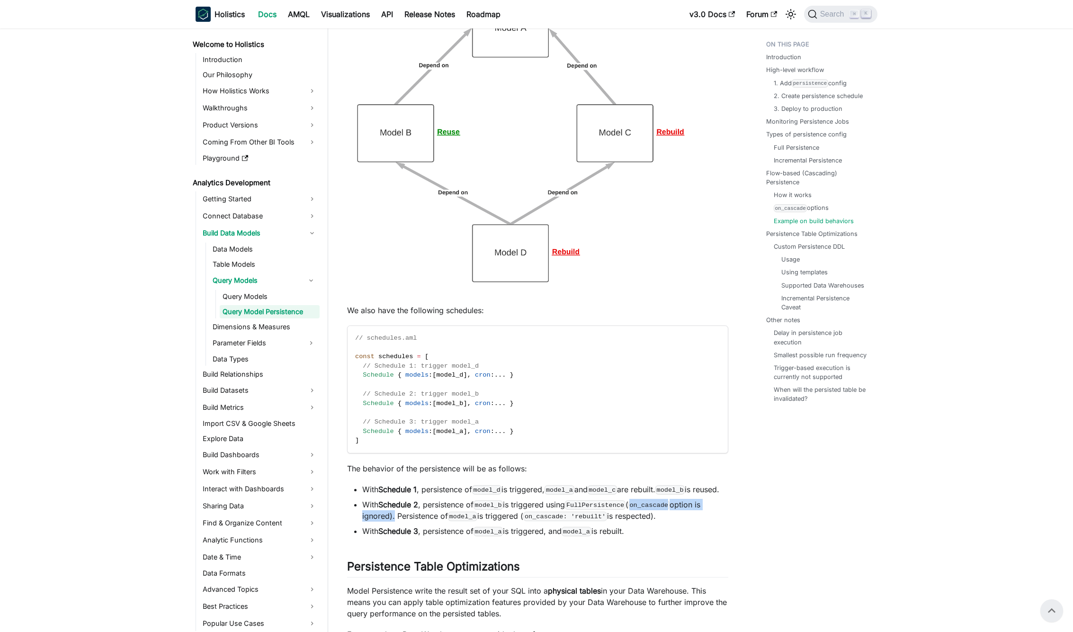
drag, startPoint x: 642, startPoint y: 528, endPoint x: 392, endPoint y: 542, distance: 249.9
click at [391, 521] on li "With Schedule 2 , persistence of model_b is triggered using FullPersistence ( o…" at bounding box center [545, 510] width 366 height 23
drag, startPoint x: 453, startPoint y: 539, endPoint x: 685, endPoint y: 538, distance: 232.0
click at [685, 521] on li "With Schedule 2 , persistence of model_b is triggered using FullPersistence ( o…" at bounding box center [545, 510] width 366 height 23
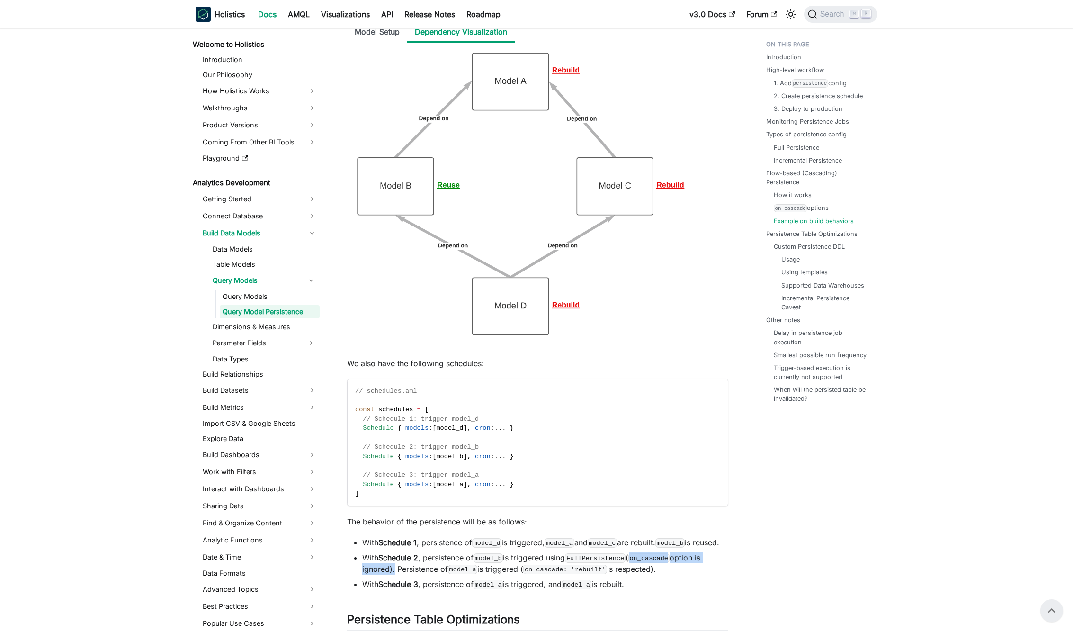
scroll to position [4610, 0]
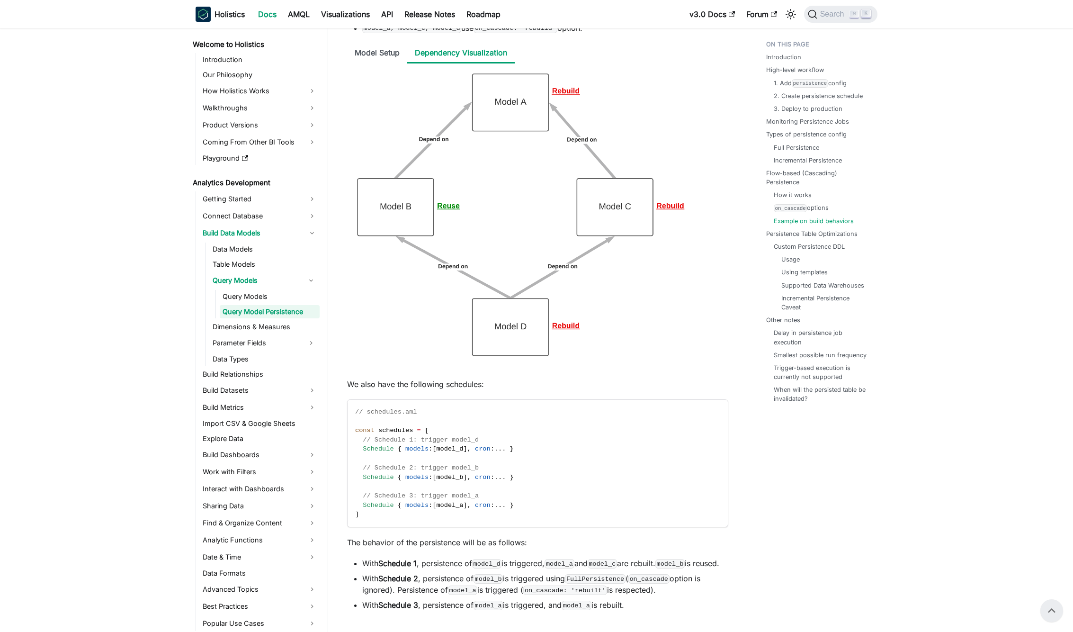
scroll to position [4592, 0]
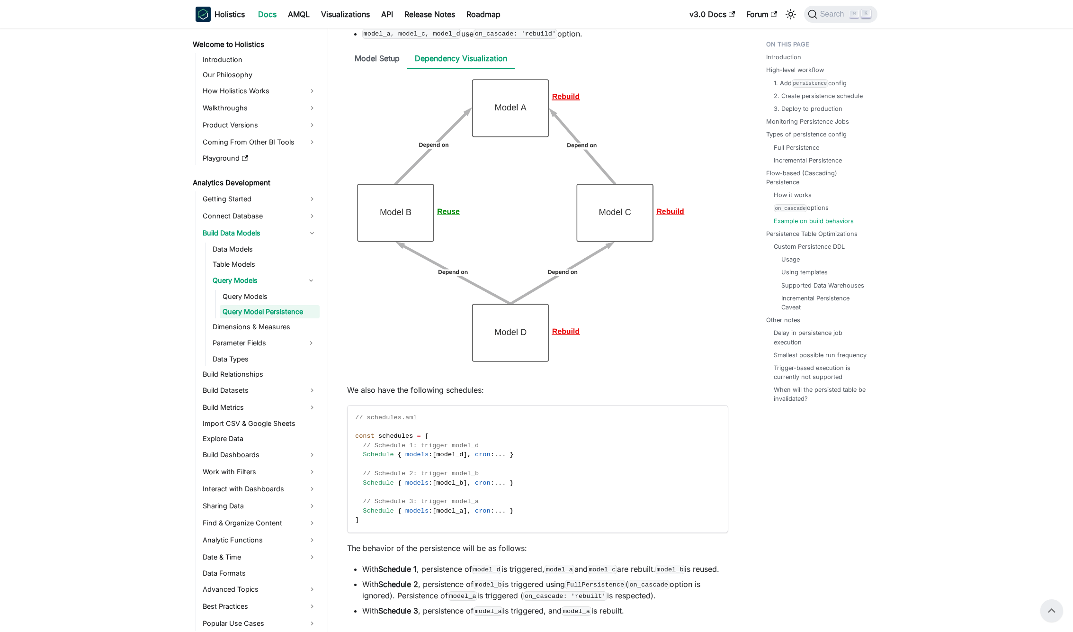
click at [381, 83] on img at bounding box center [537, 220] width 381 height 303
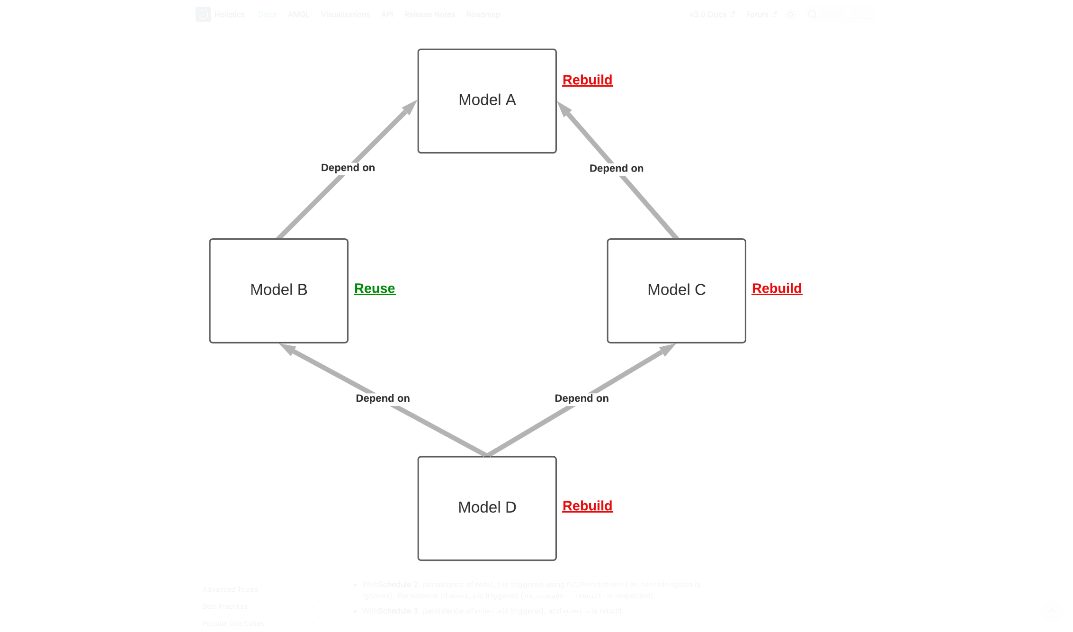
click at [356, 101] on img at bounding box center [536, 304] width 691 height 549
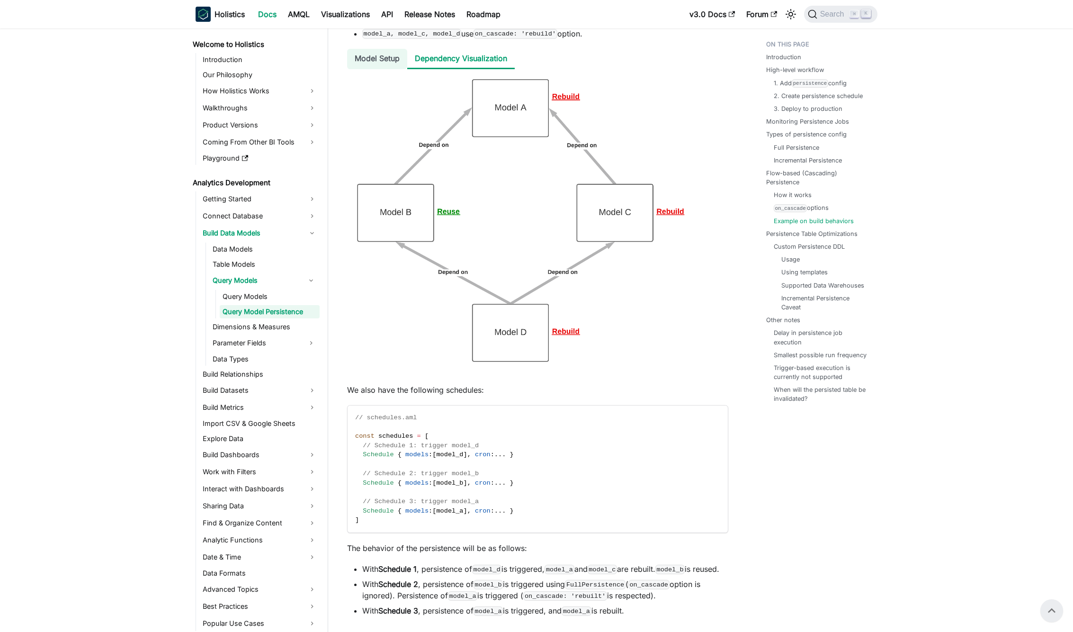
click at [362, 65] on li "Model Setup" at bounding box center [377, 59] width 60 height 20
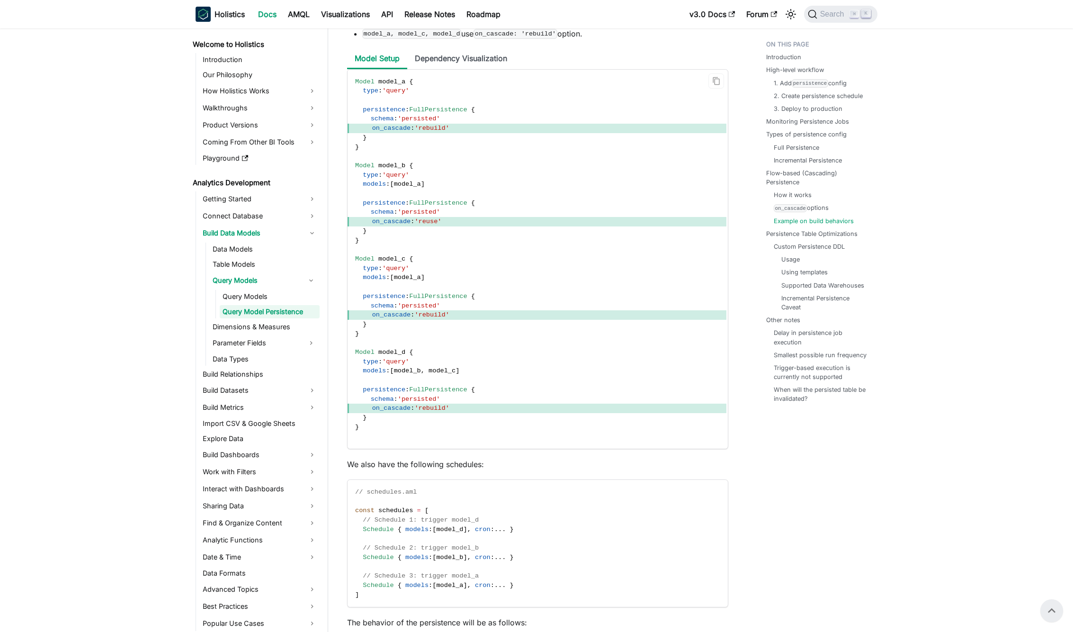
click at [434, 225] on span "'reuse'" at bounding box center [427, 221] width 27 height 7
click at [433, 239] on code "Model model_a { type : 'query' persistence : FullPersistence { schema : 'persis…" at bounding box center [537, 259] width 379 height 379
click at [436, 132] on span "'rebuild'" at bounding box center [431, 128] width 35 height 7
click at [468, 69] on li "Dependency Visualization" at bounding box center [460, 59] width 107 height 20
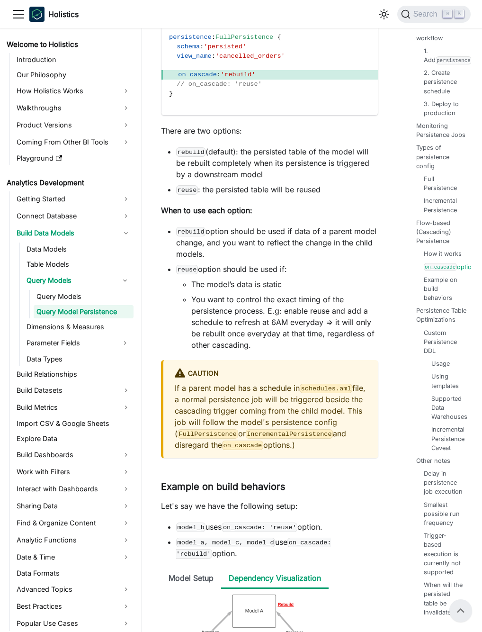
scroll to position [4019, 0]
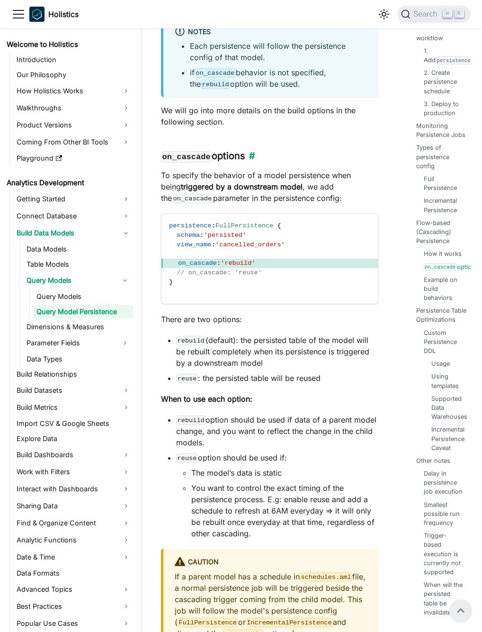
click at [191, 162] on code "on_cascade" at bounding box center [186, 156] width 51 height 11
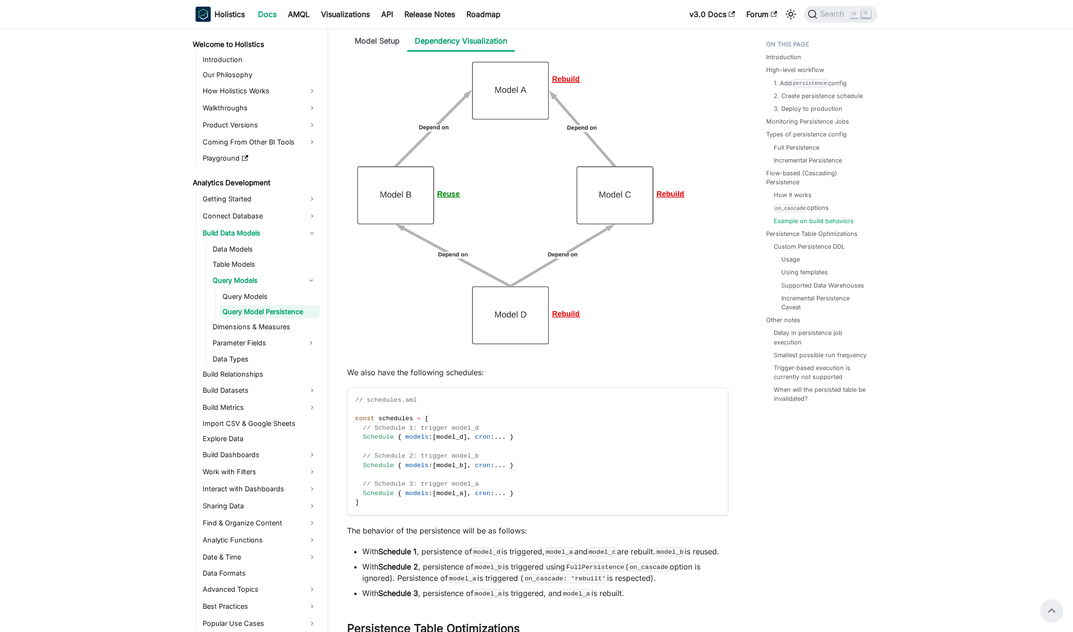
scroll to position [4609, 0]
